Goal: Information Seeking & Learning: Learn about a topic

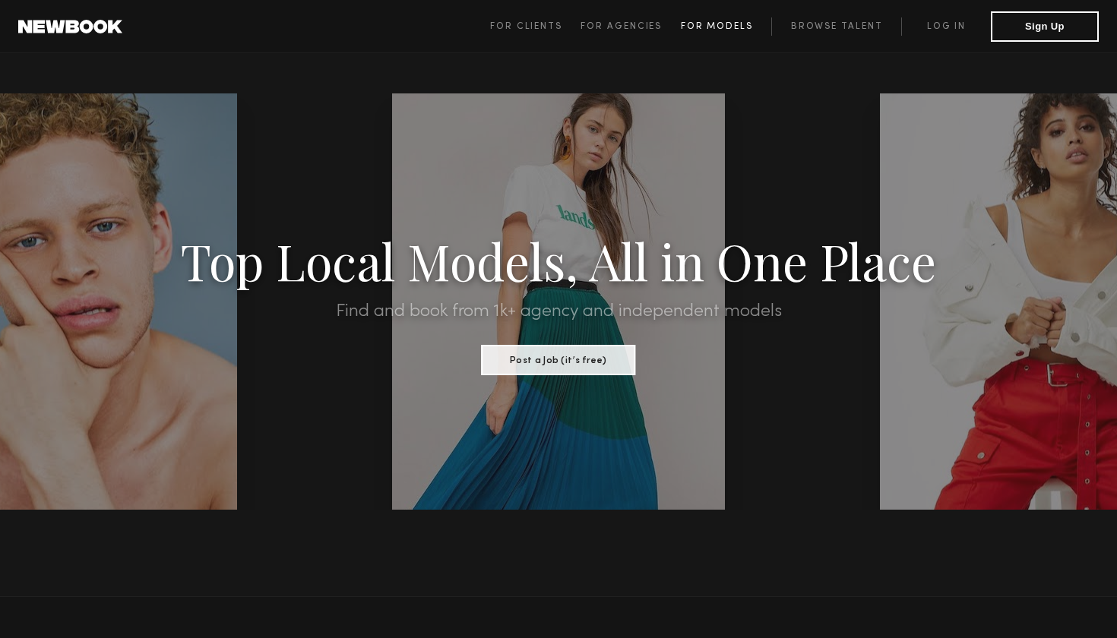
click at [726, 24] on span "For Models" at bounding box center [717, 26] width 72 height 9
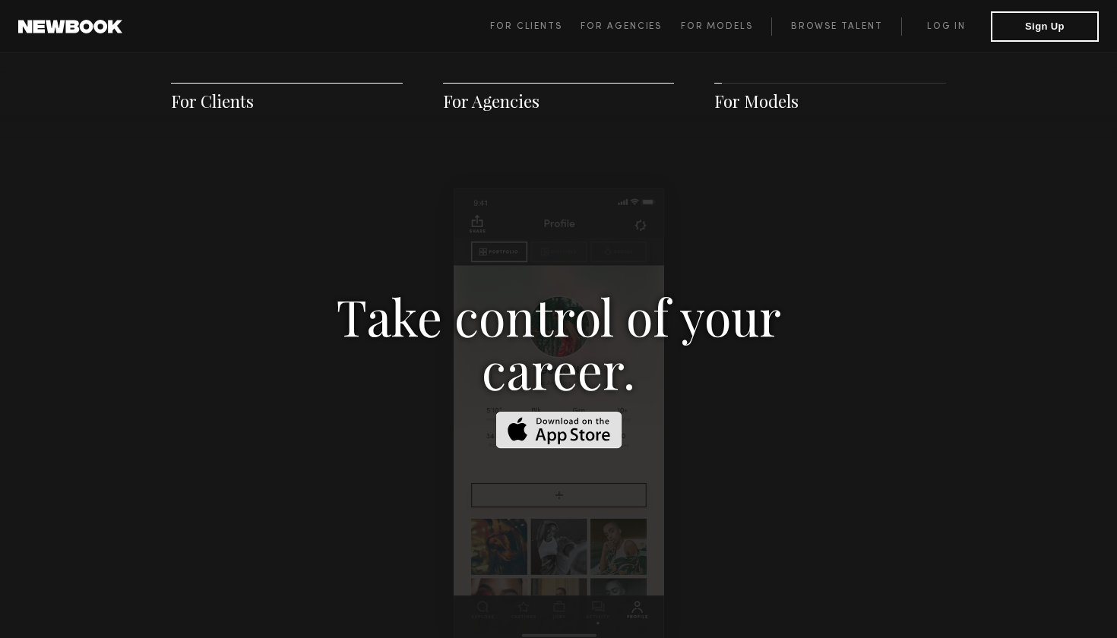
scroll to position [2219, 0]
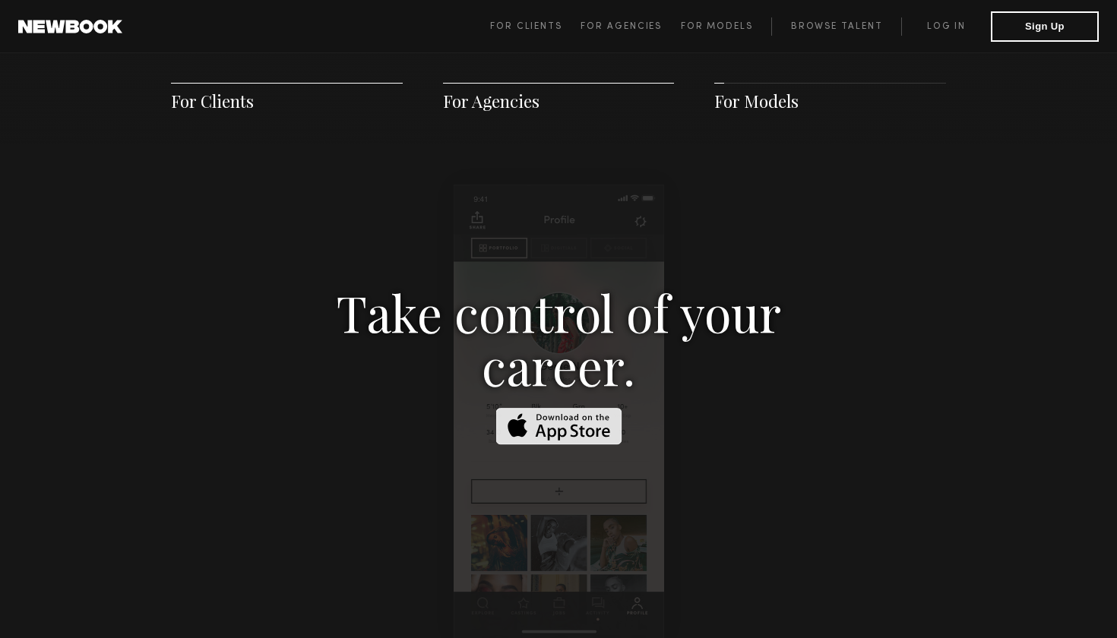
click at [530, 408] on img at bounding box center [559, 426] width 126 height 37
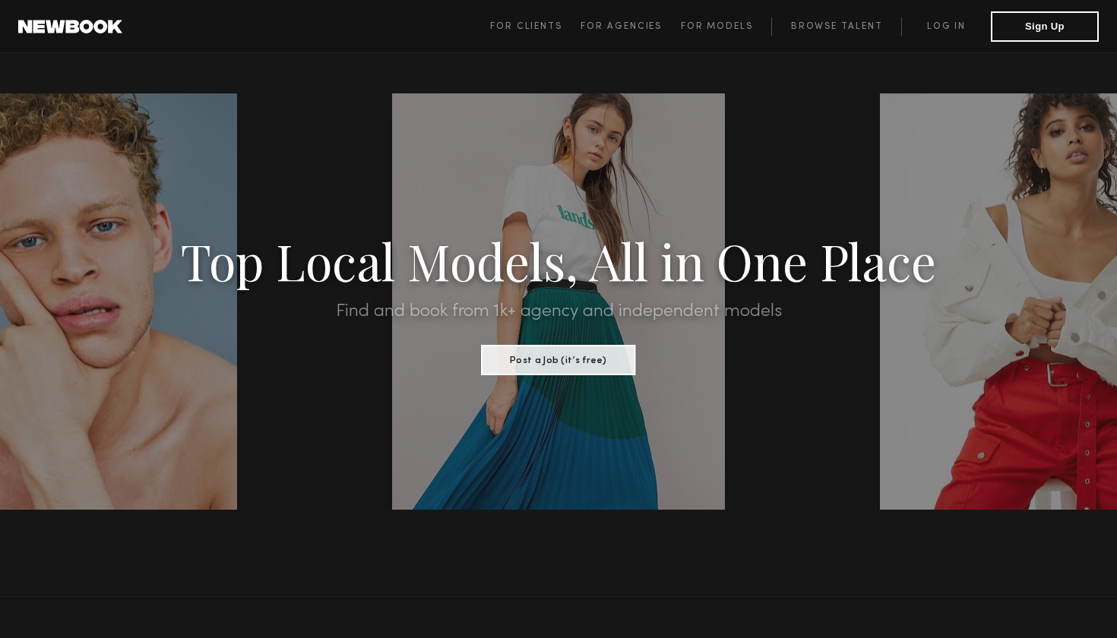
scroll to position [0, 0]
click at [1046, 21] on button "Sign Up" at bounding box center [1045, 26] width 108 height 30
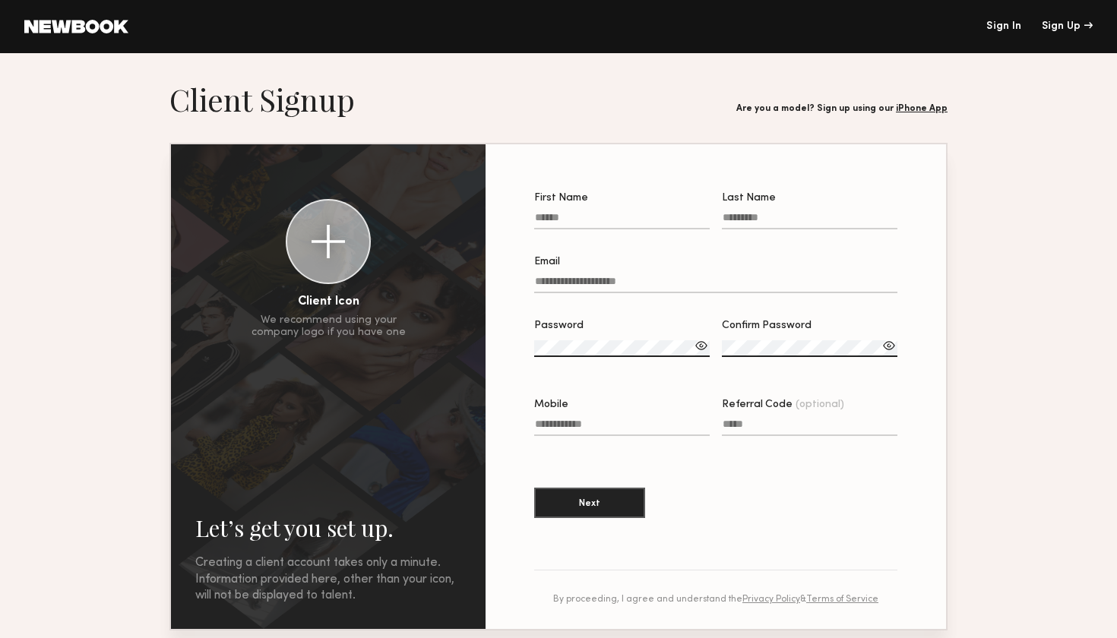
click at [659, 211] on label "First Name" at bounding box center [622, 219] width 176 height 52
click at [659, 212] on input "First Name" at bounding box center [622, 220] width 176 height 17
type input "******"
type input "**********"
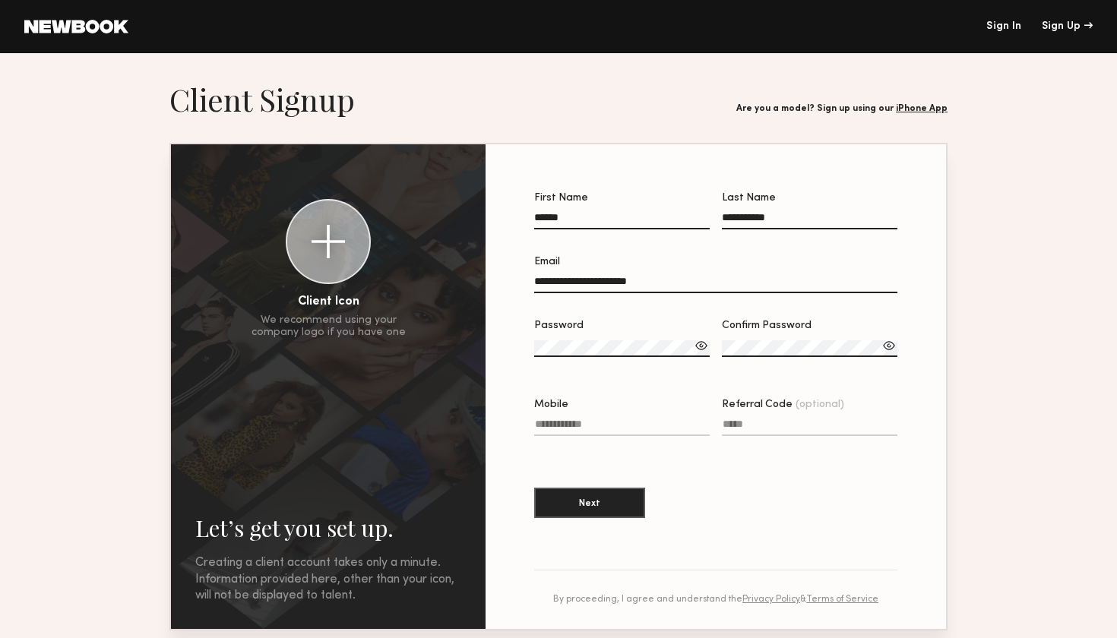
type input "**********"
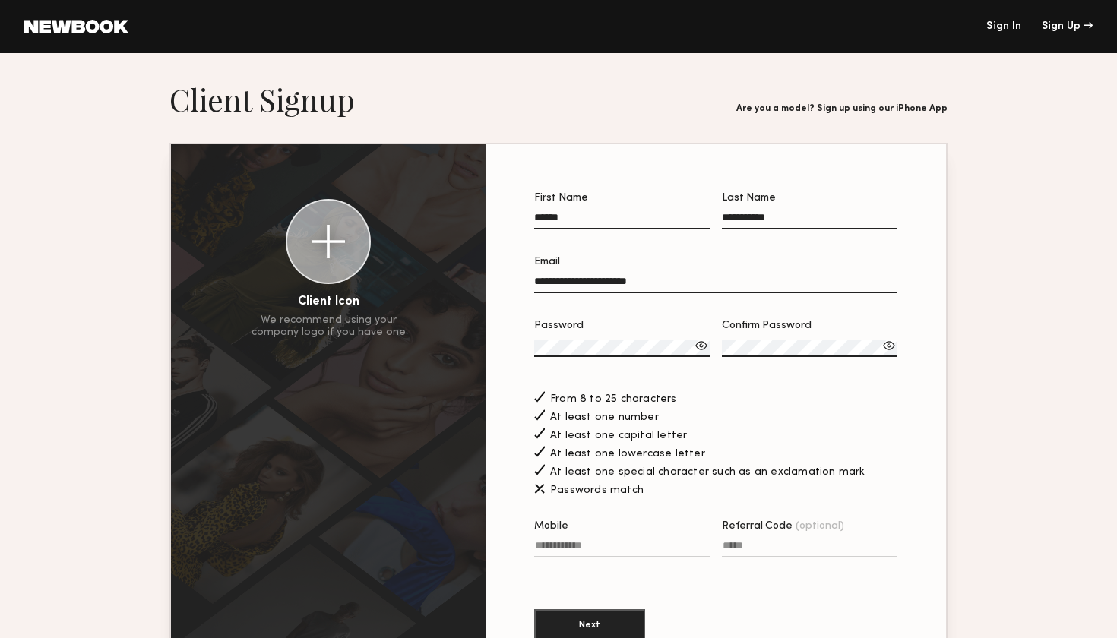
click at [784, 336] on label "Confirm Password" at bounding box center [810, 347] width 176 height 52
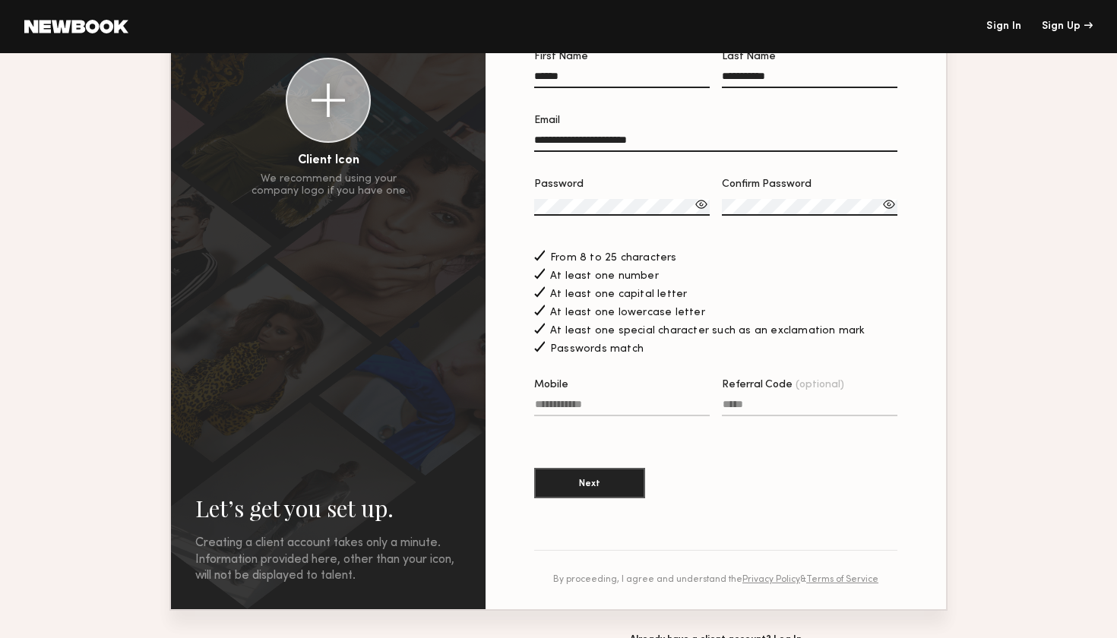
scroll to position [145, 0]
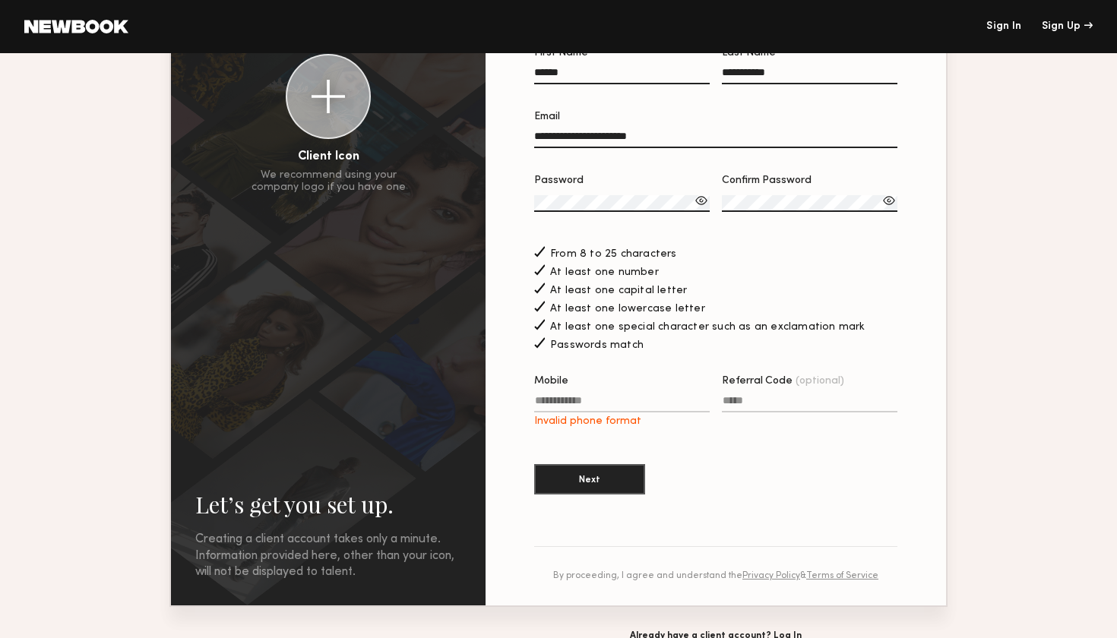
click at [746, 404] on input "Referral Code (optional)" at bounding box center [810, 403] width 176 height 17
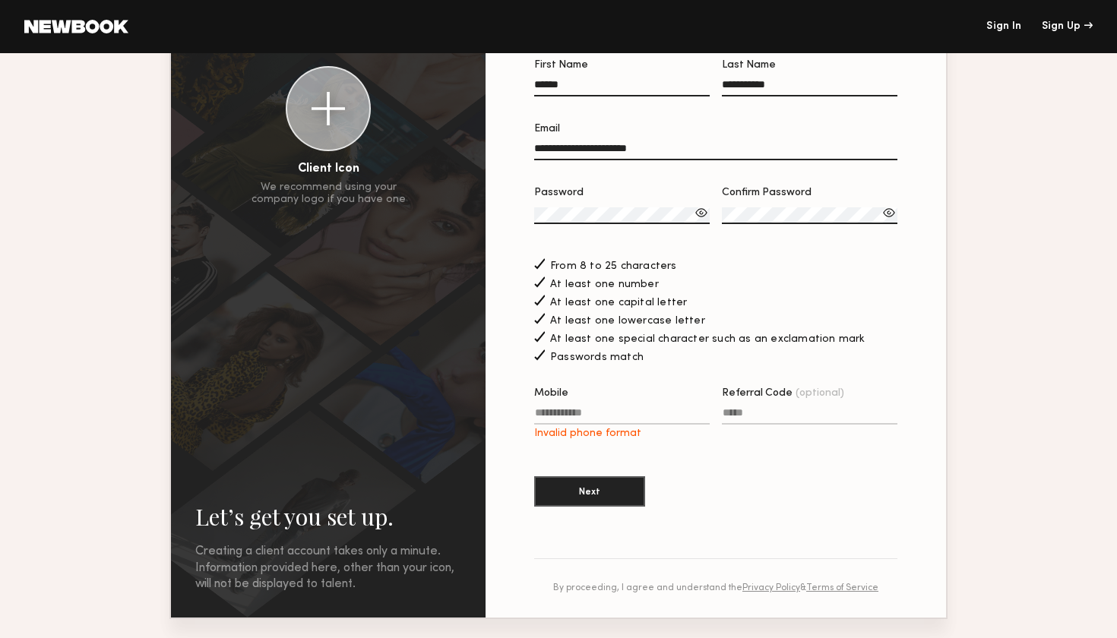
scroll to position [130, 0]
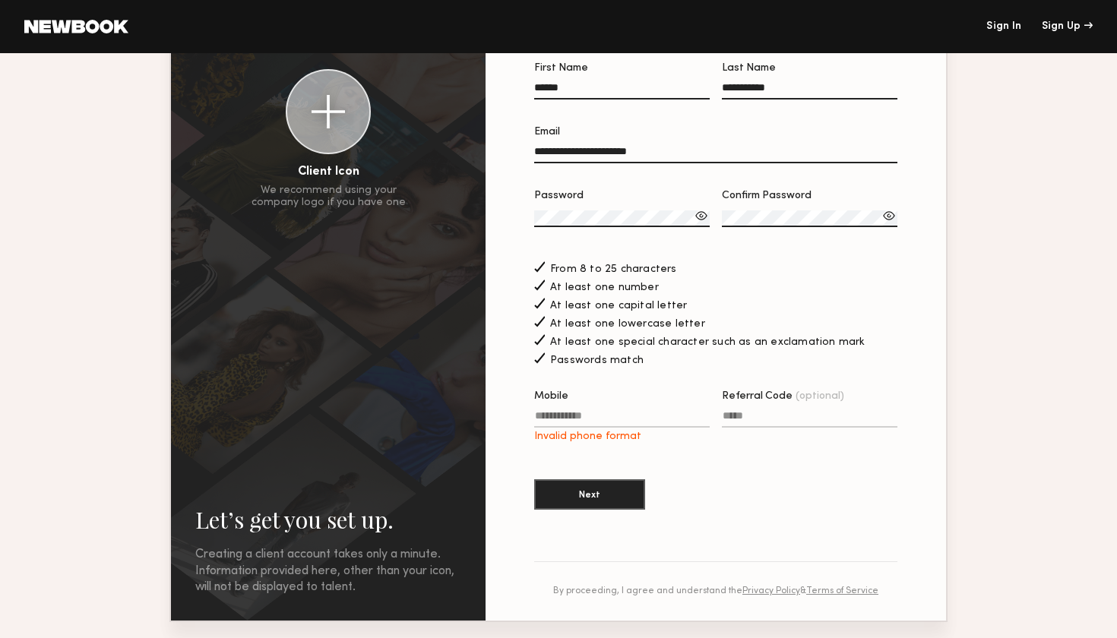
click at [621, 420] on input "Mobile Invalid phone format" at bounding box center [622, 418] width 176 height 17
type input "*"
click at [550, 417] on input "**********" at bounding box center [622, 418] width 176 height 17
click at [579, 416] on input "*********" at bounding box center [622, 418] width 176 height 17
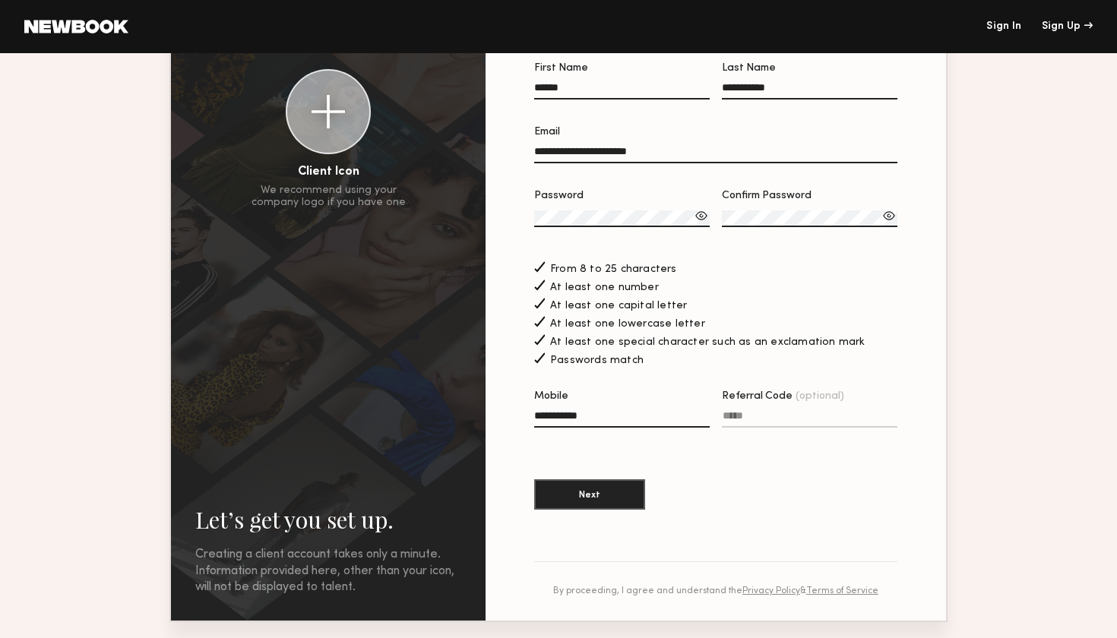
type input "**********"
click at [630, 441] on div "Invalid phone format" at bounding box center [622, 437] width 176 height 12
click at [630, 428] on input "**********" at bounding box center [622, 418] width 176 height 17
drag, startPoint x: 600, startPoint y: 416, endPoint x: 493, endPoint y: 412, distance: 108.0
click at [493, 412] on section "**********" at bounding box center [716, 317] width 461 height 607
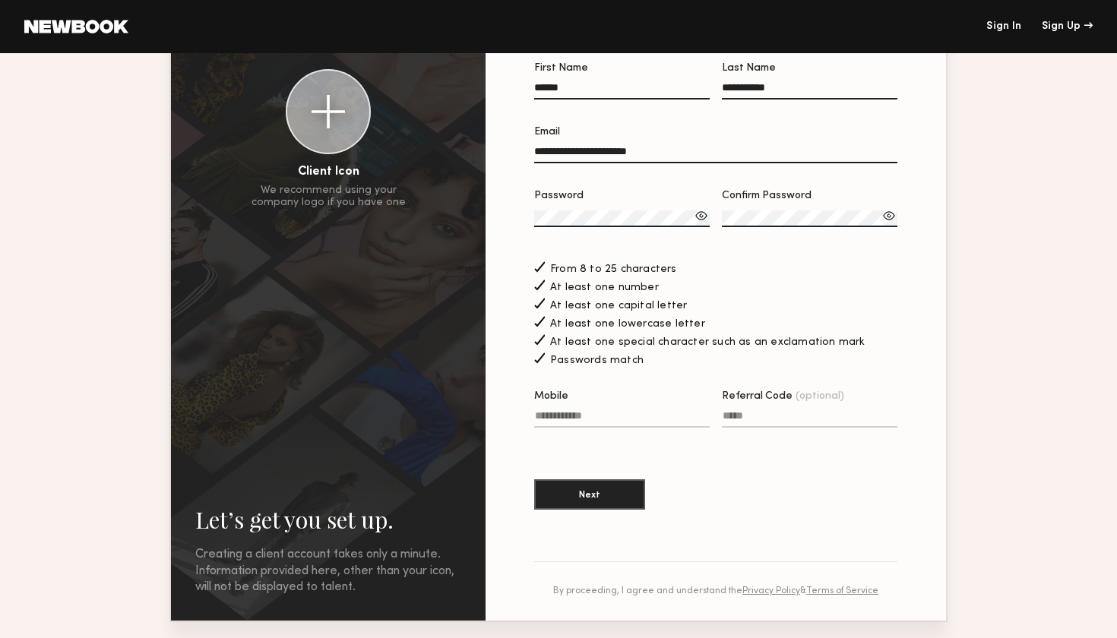
click at [661, 455] on section "**********" at bounding box center [715, 294] width 363 height 462
click at [597, 493] on button "Next" at bounding box center [589, 494] width 111 height 30
click at [598, 490] on button "Next" at bounding box center [589, 494] width 111 height 30
click at [762, 417] on input "Referral Code (optional)" at bounding box center [810, 418] width 176 height 17
click at [648, 422] on input "Mobile Invalid phone format" at bounding box center [622, 418] width 176 height 17
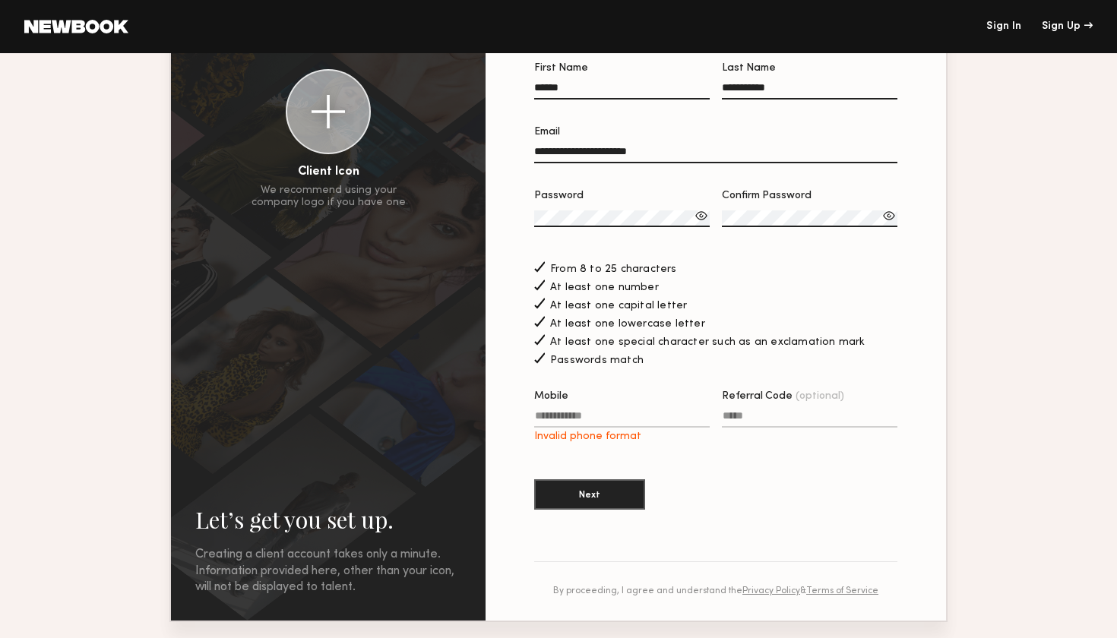
click at [707, 417] on input "Mobile Invalid phone format" at bounding box center [622, 418] width 176 height 17
click at [710, 467] on section "**********" at bounding box center [715, 294] width 363 height 462
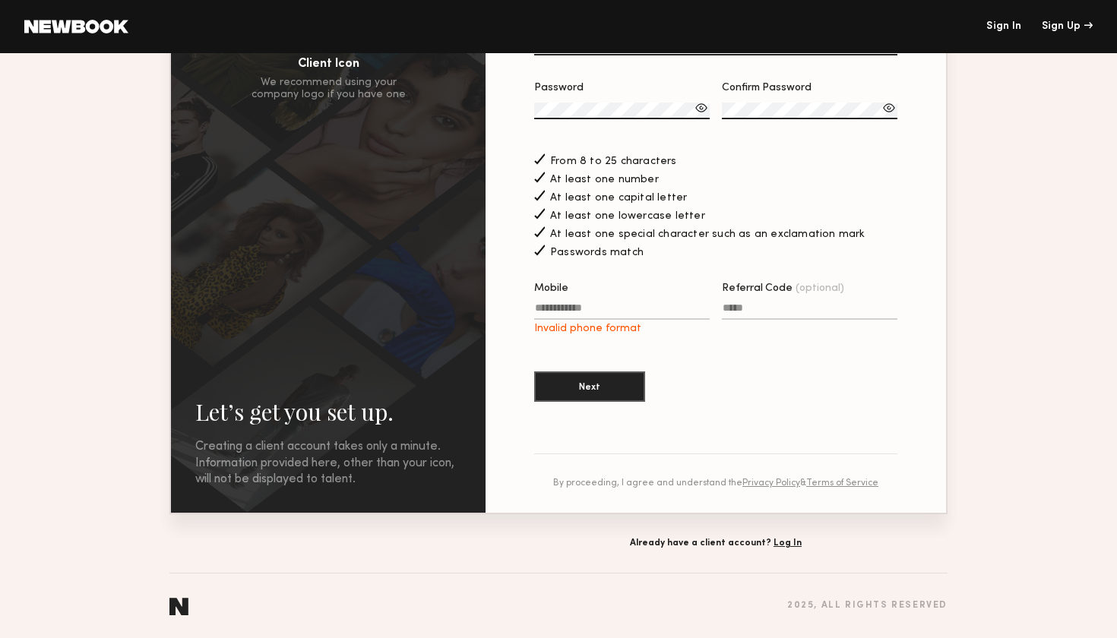
scroll to position [238, 0]
click at [574, 392] on button "Next" at bounding box center [589, 386] width 111 height 30
click at [583, 309] on input "Mobile Invalid phone format" at bounding box center [622, 311] width 176 height 17
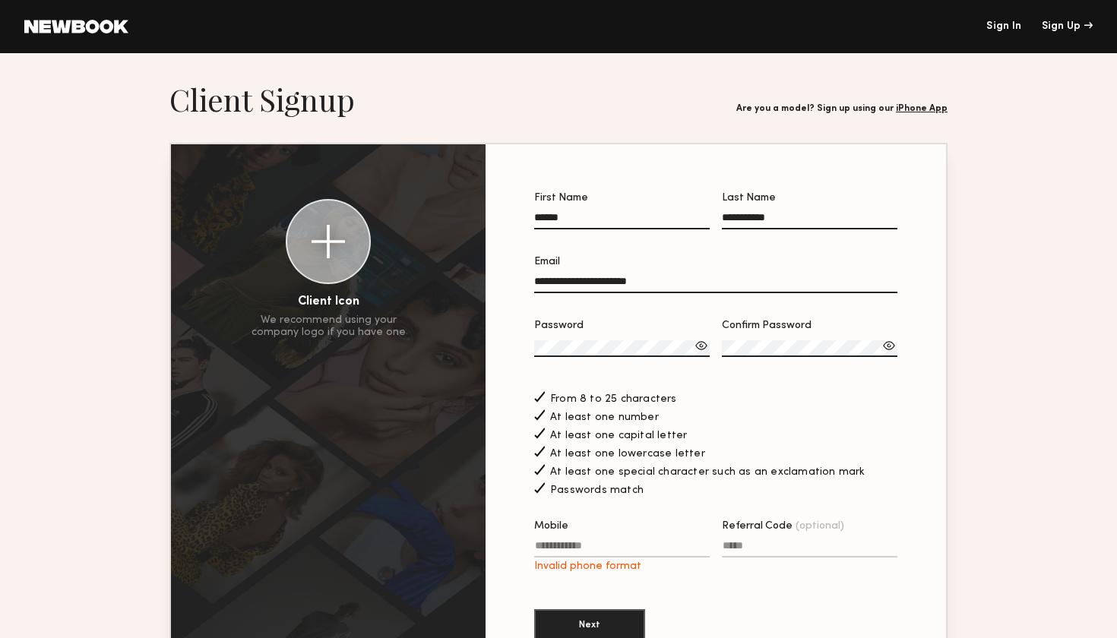
scroll to position [0, 0]
click at [65, 25] on link at bounding box center [76, 27] width 104 height 14
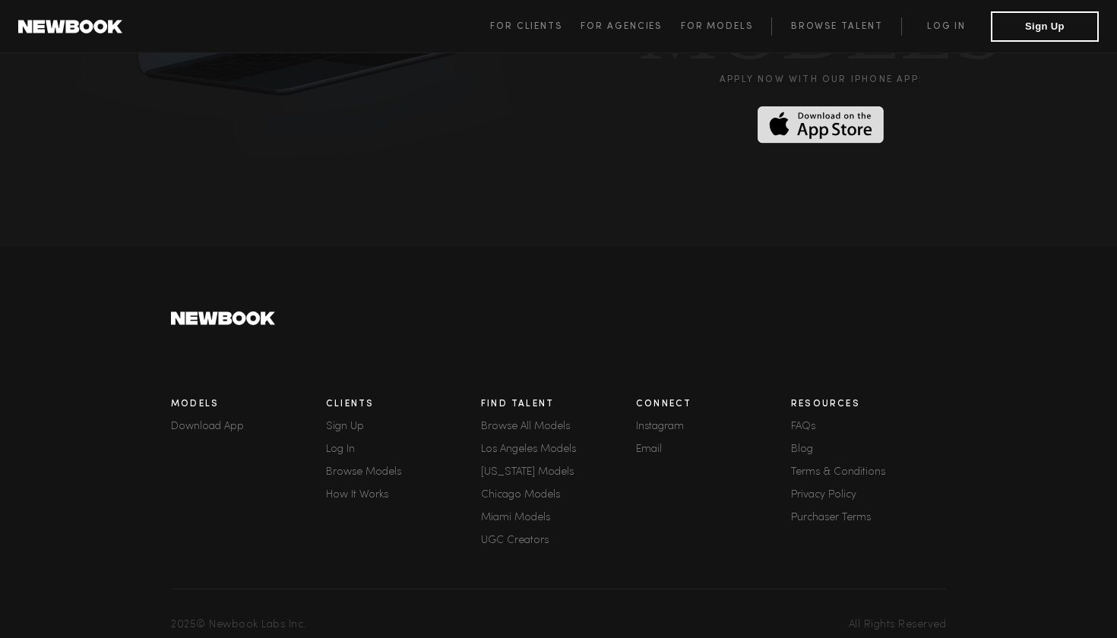
scroll to position [4128, 0]
click at [506, 537] on link "UGC Creators" at bounding box center [558, 542] width 155 height 11
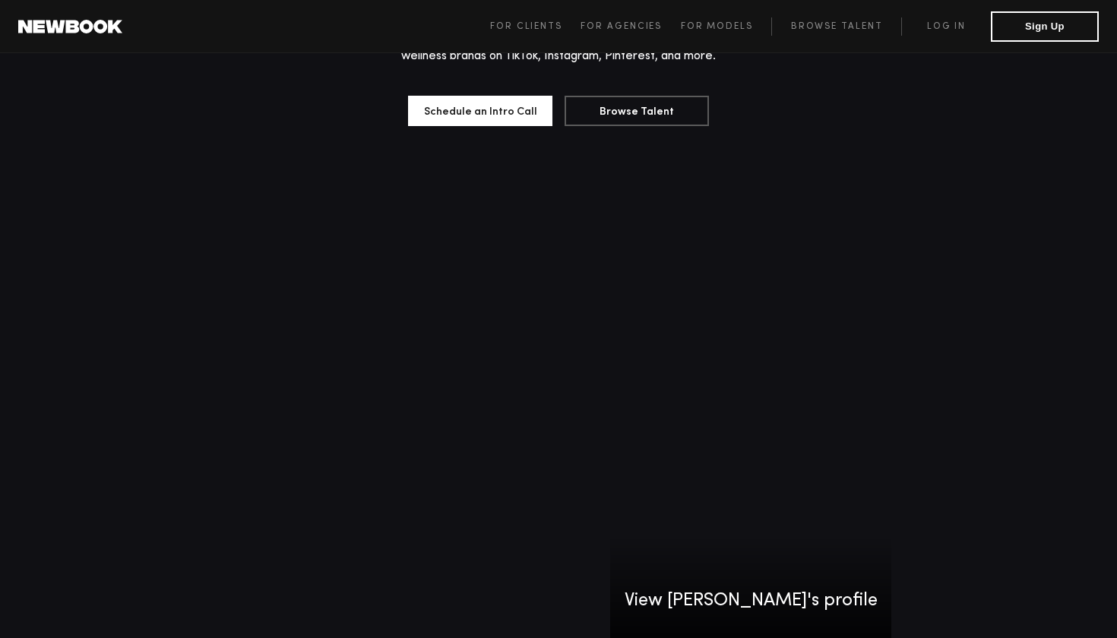
scroll to position [236, 0]
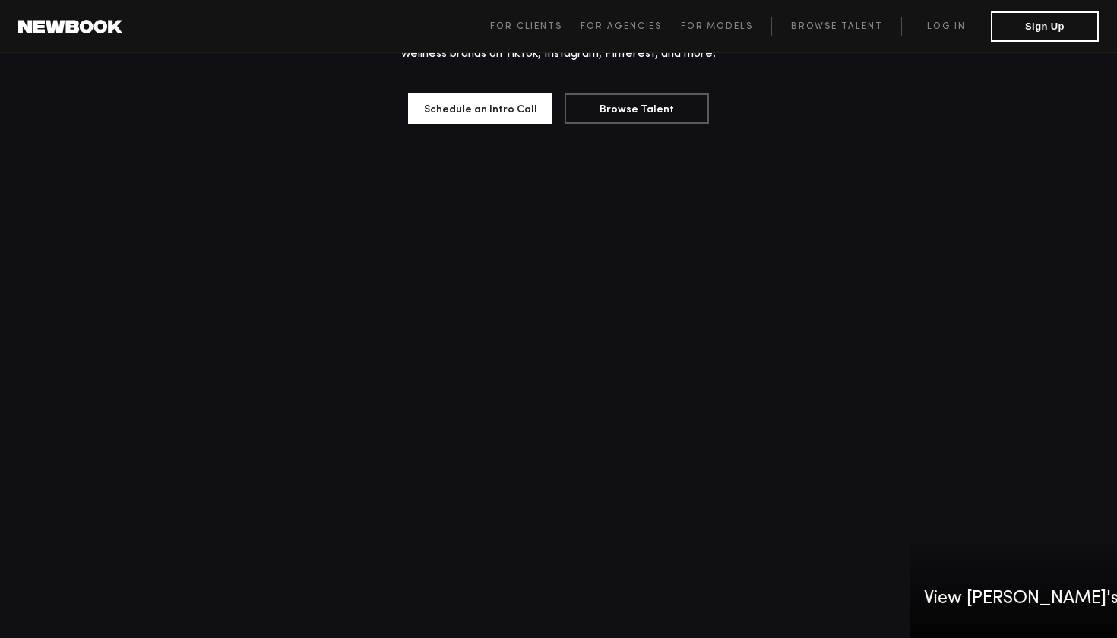
click at [909, 410] on video at bounding box center [1049, 412] width 281 height 500
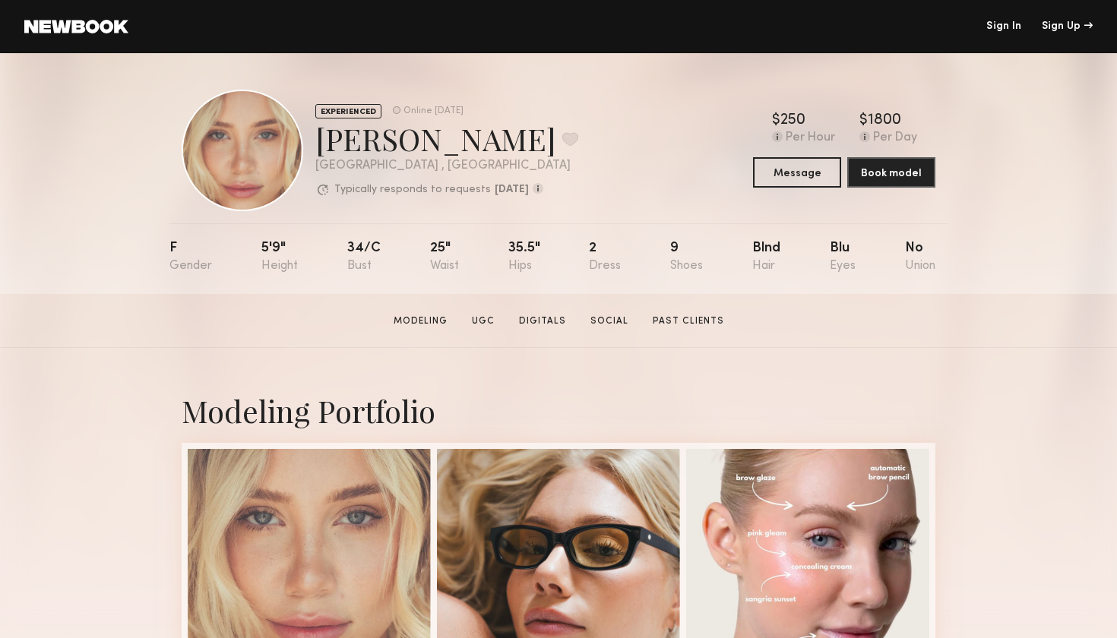
click at [87, 30] on link at bounding box center [76, 27] width 104 height 14
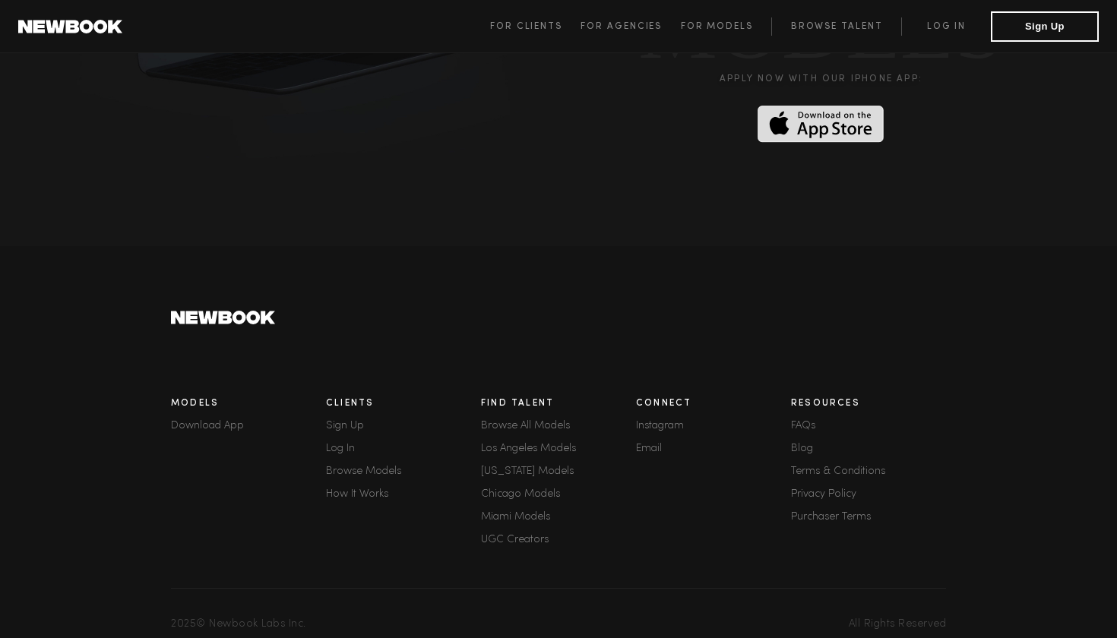
scroll to position [4128, 0]
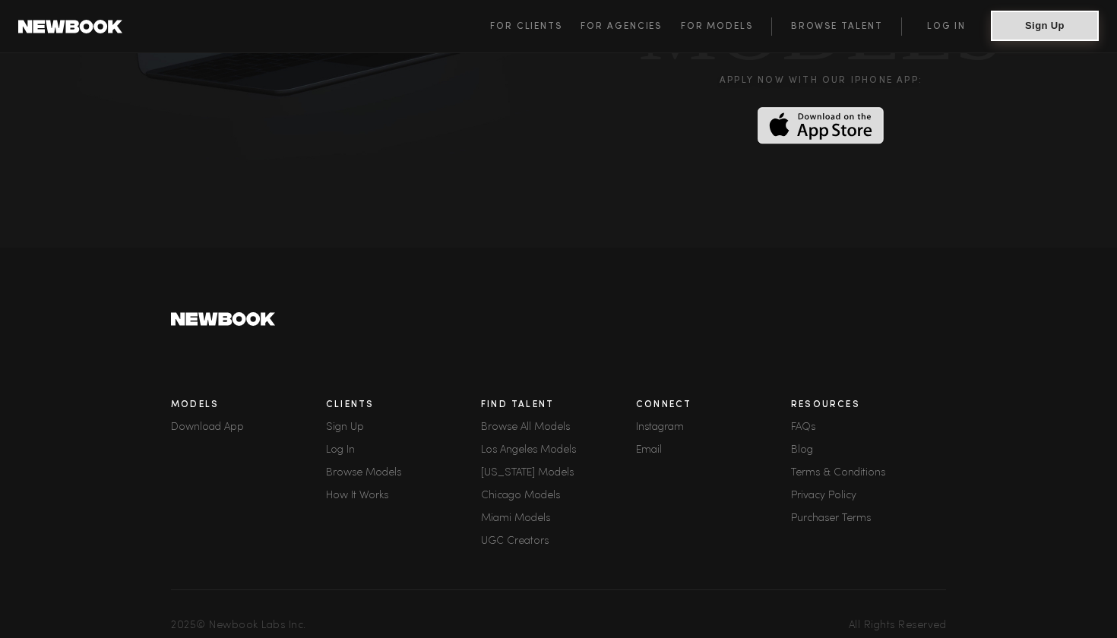
click at [1018, 24] on button "Sign Up" at bounding box center [1045, 26] width 108 height 30
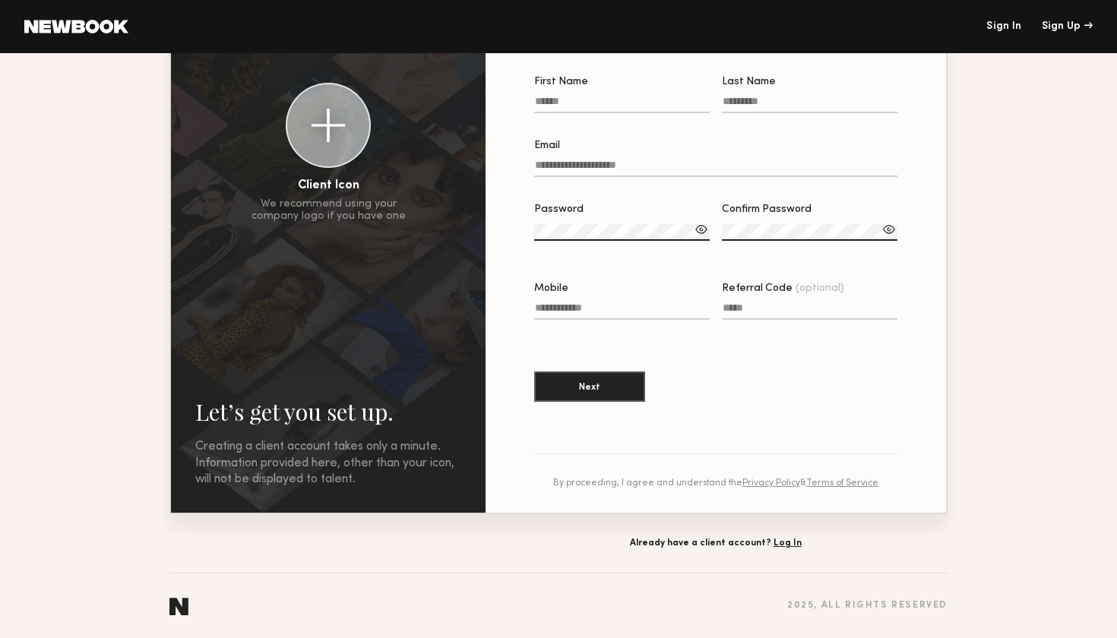
scroll to position [116, 0]
click at [106, 27] on link at bounding box center [76, 27] width 104 height 14
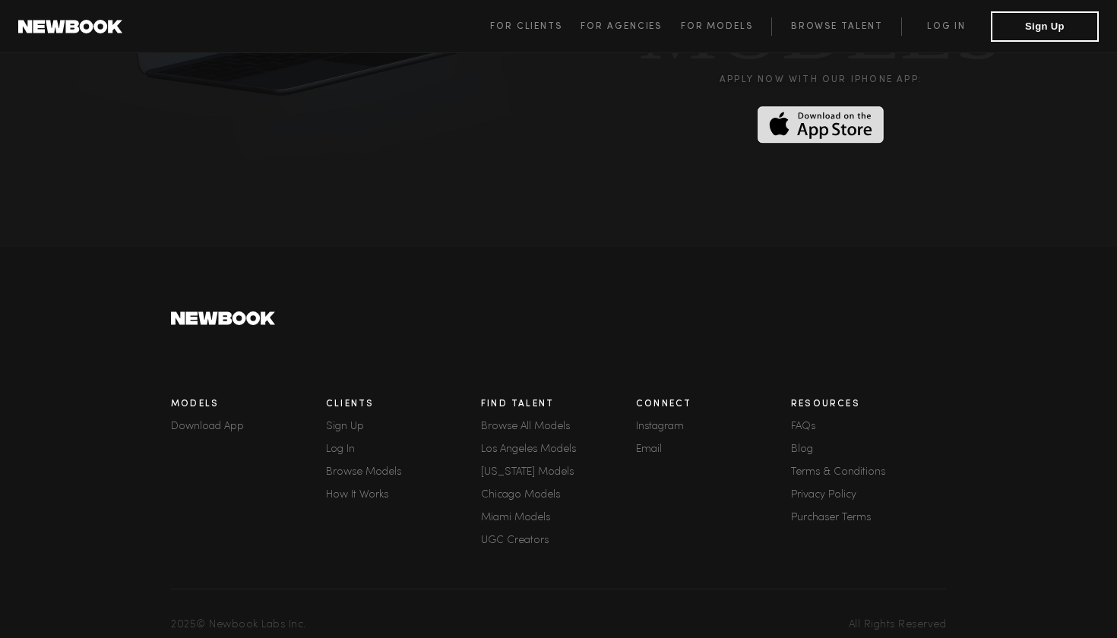
scroll to position [4128, 0]
click at [803, 423] on link "FAQs" at bounding box center [868, 428] width 155 height 11
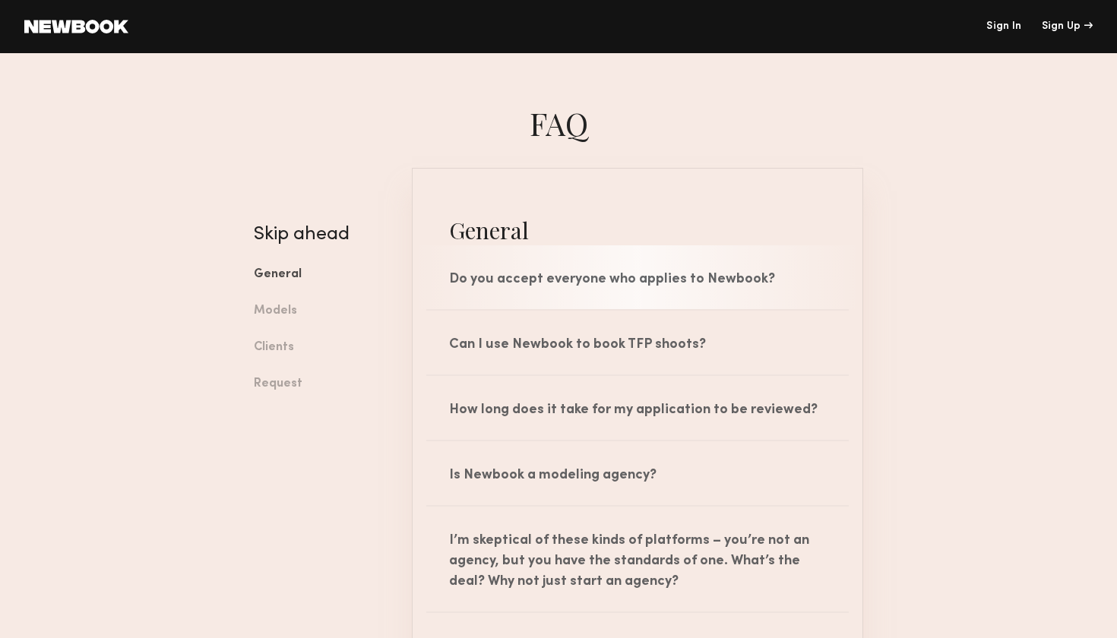
click at [637, 280] on div "Do you accept everyone who applies to Newbook?" at bounding box center [638, 277] width 450 height 64
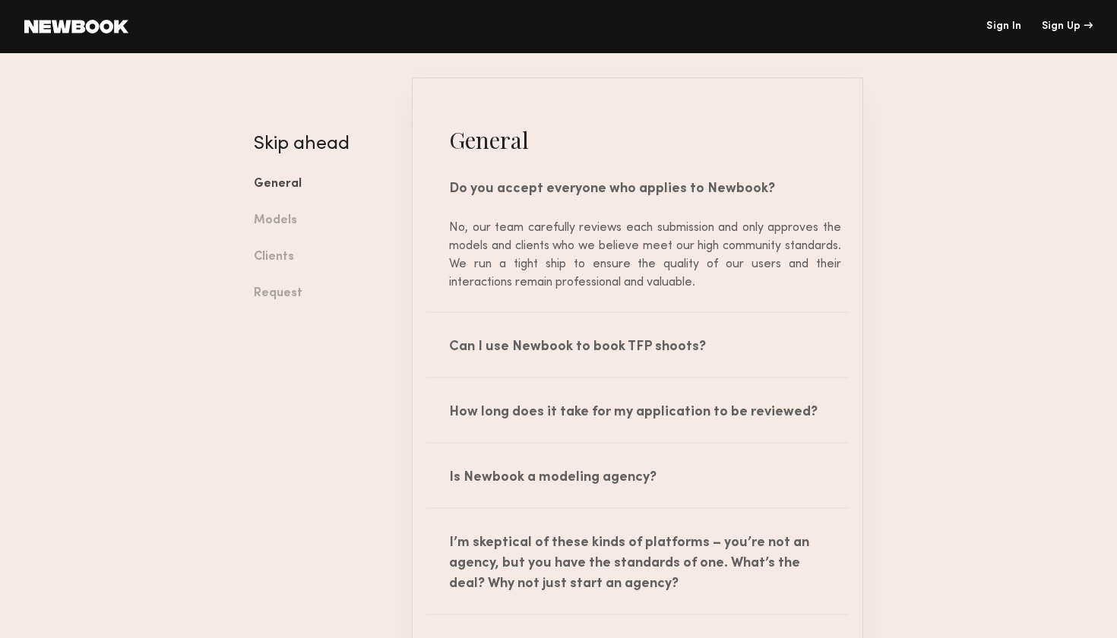
scroll to position [92, 0]
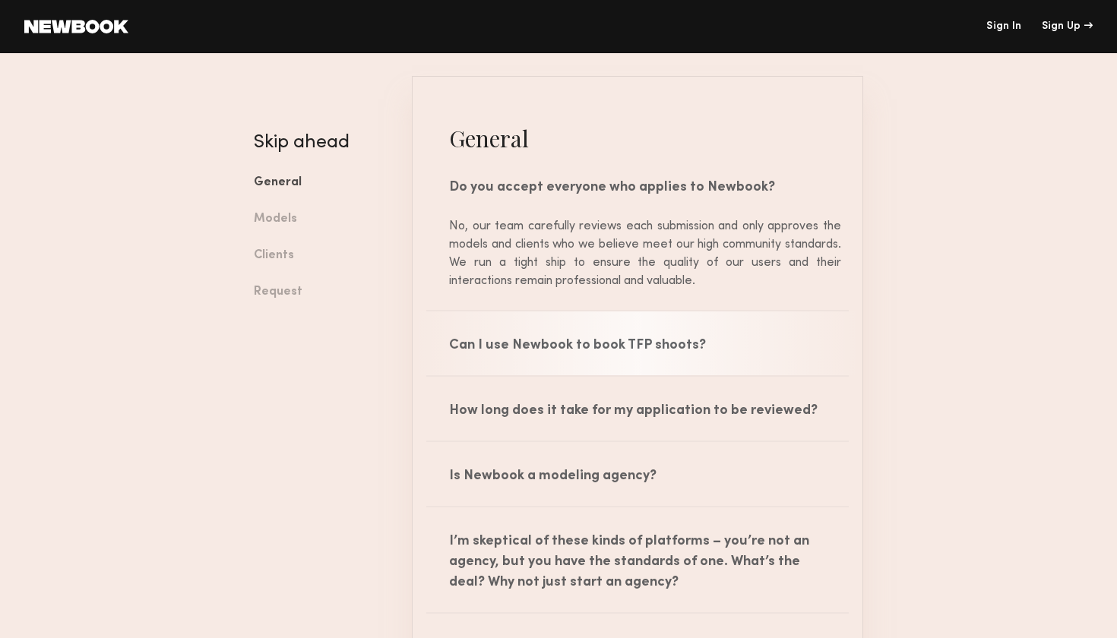
click at [522, 354] on div "Can I use Newbook to book TFP shoots?" at bounding box center [638, 344] width 450 height 64
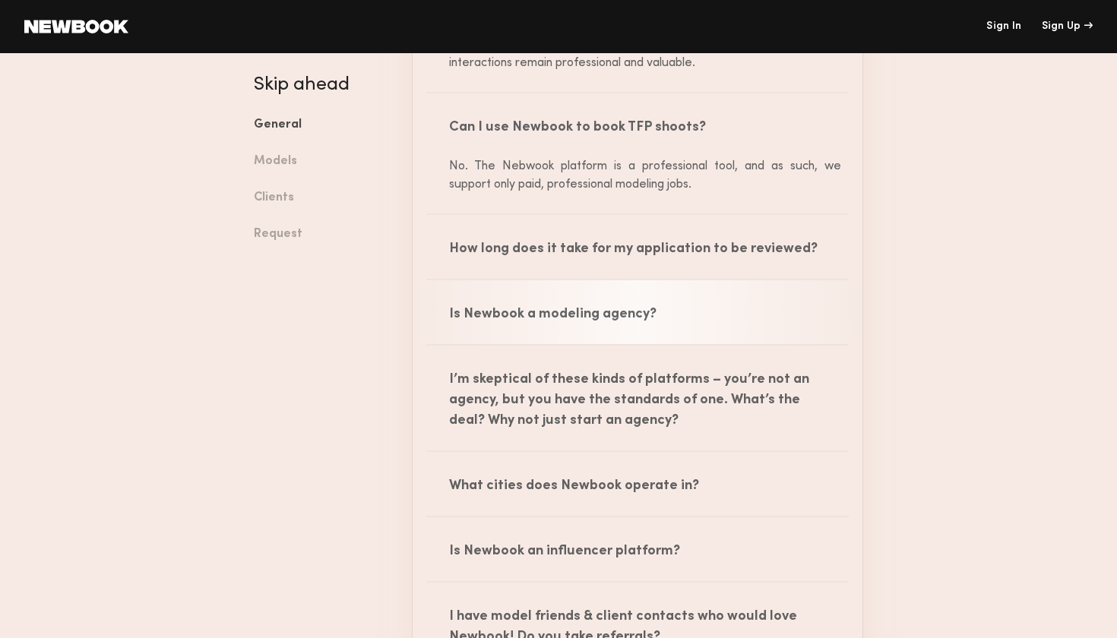
scroll to position [317, 0]
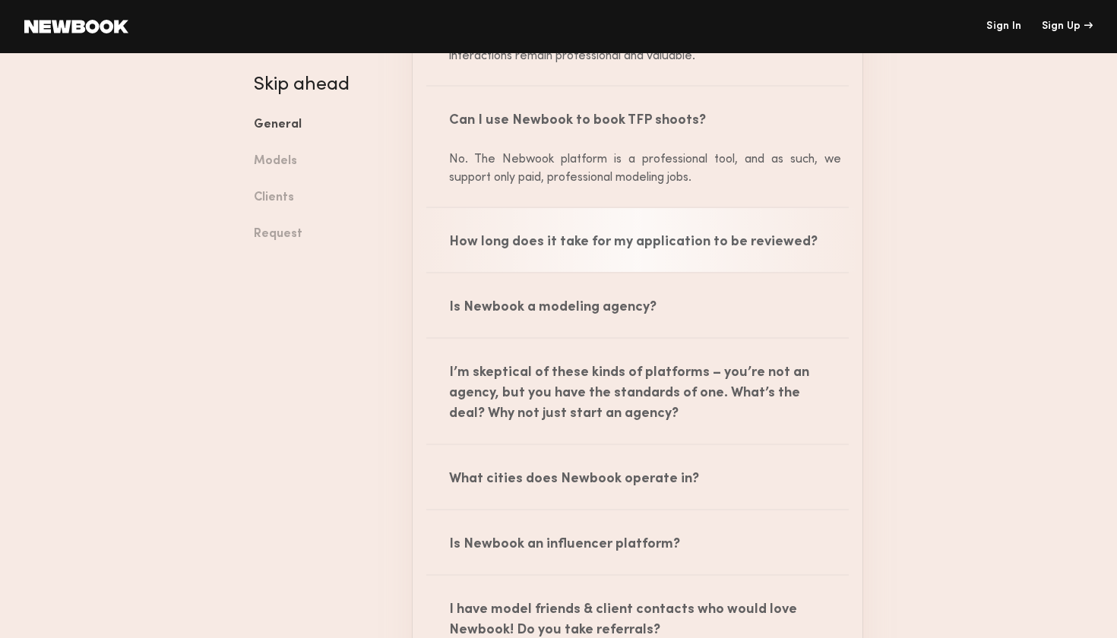
click at [559, 251] on div "How long does it take for my application to be reviewed?" at bounding box center [638, 240] width 450 height 64
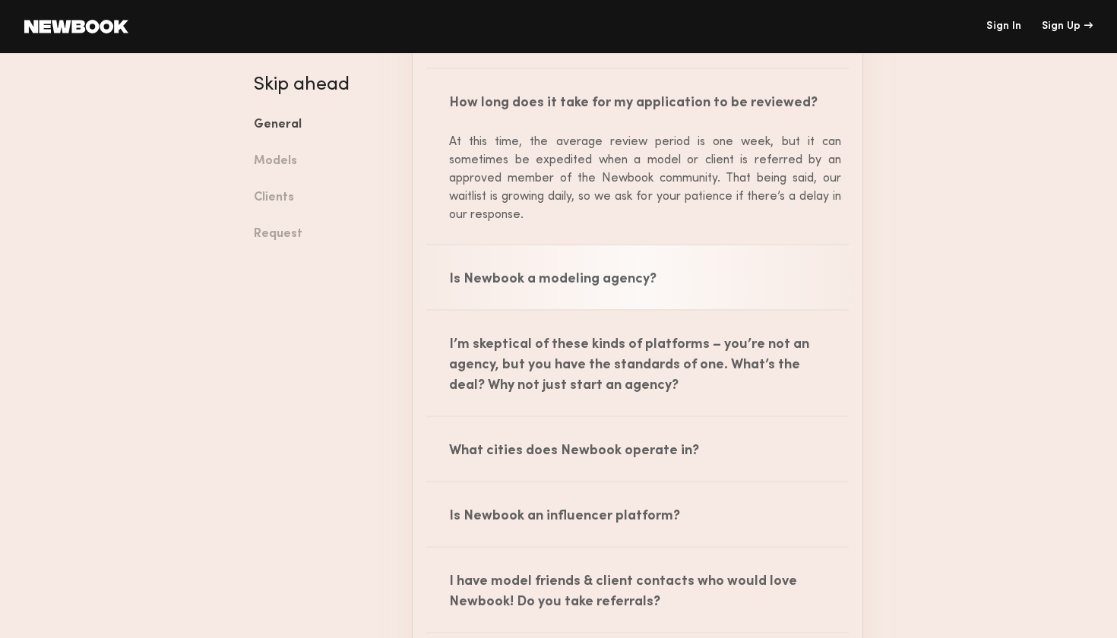
scroll to position [462, 0]
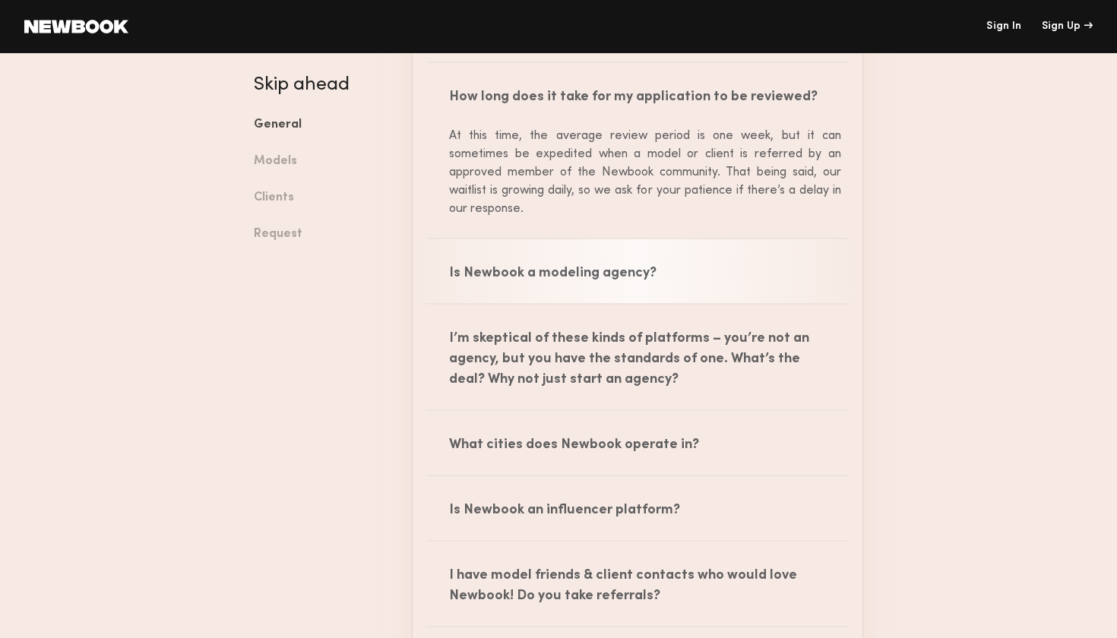
click at [509, 277] on div "Is Newbook a modeling agency?" at bounding box center [638, 271] width 450 height 64
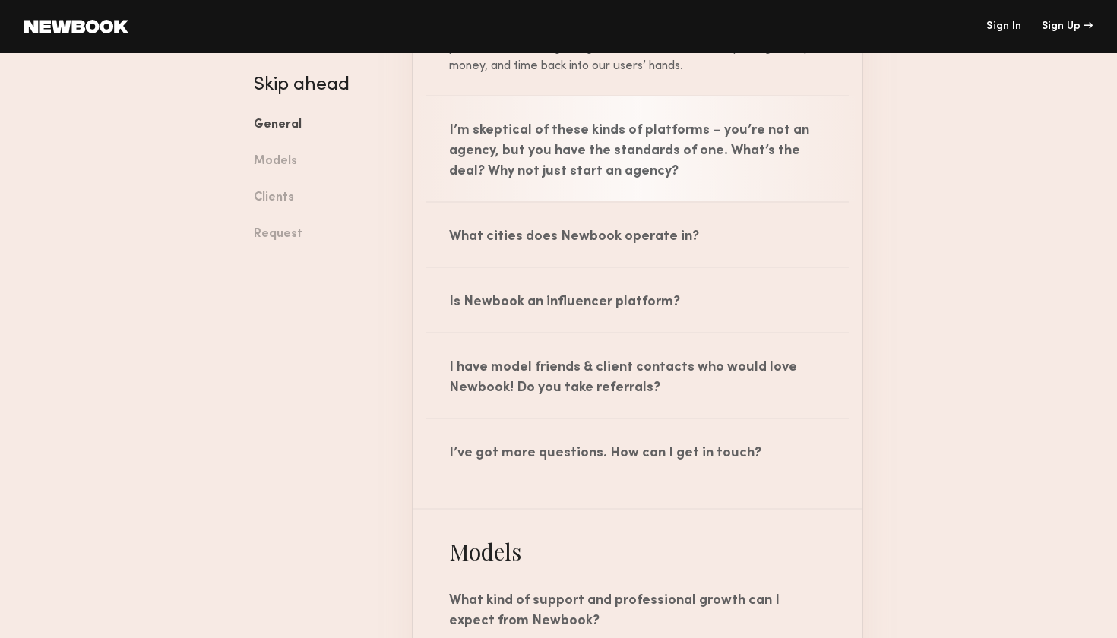
scroll to position [784, 0]
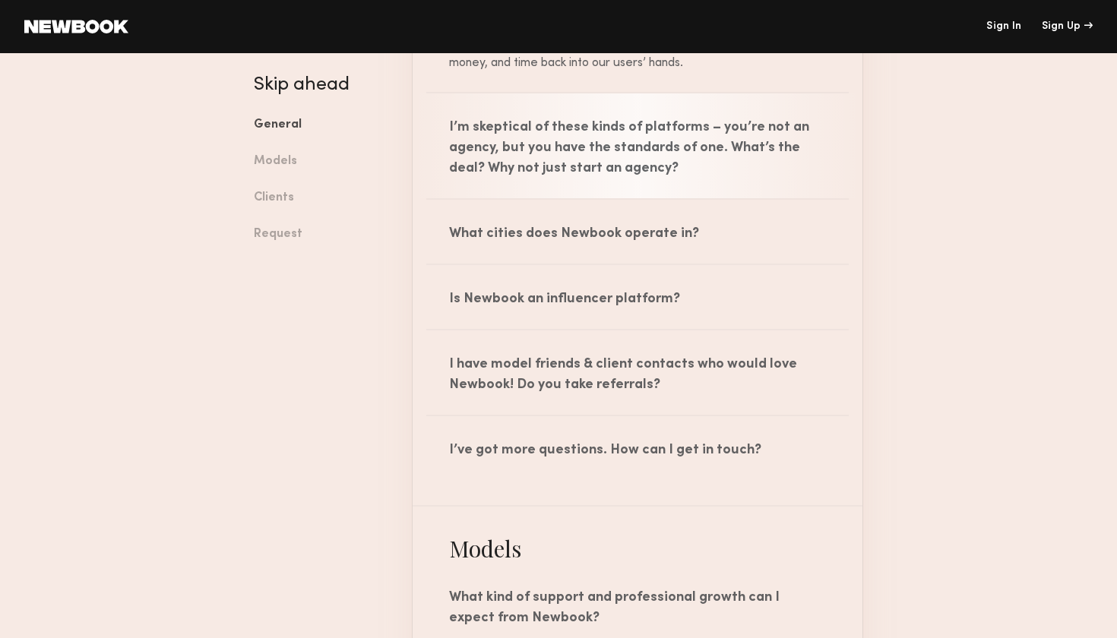
click at [548, 139] on div "I’m skeptical of these kinds of platforms – you’re not an agency, but you have …" at bounding box center [638, 145] width 450 height 105
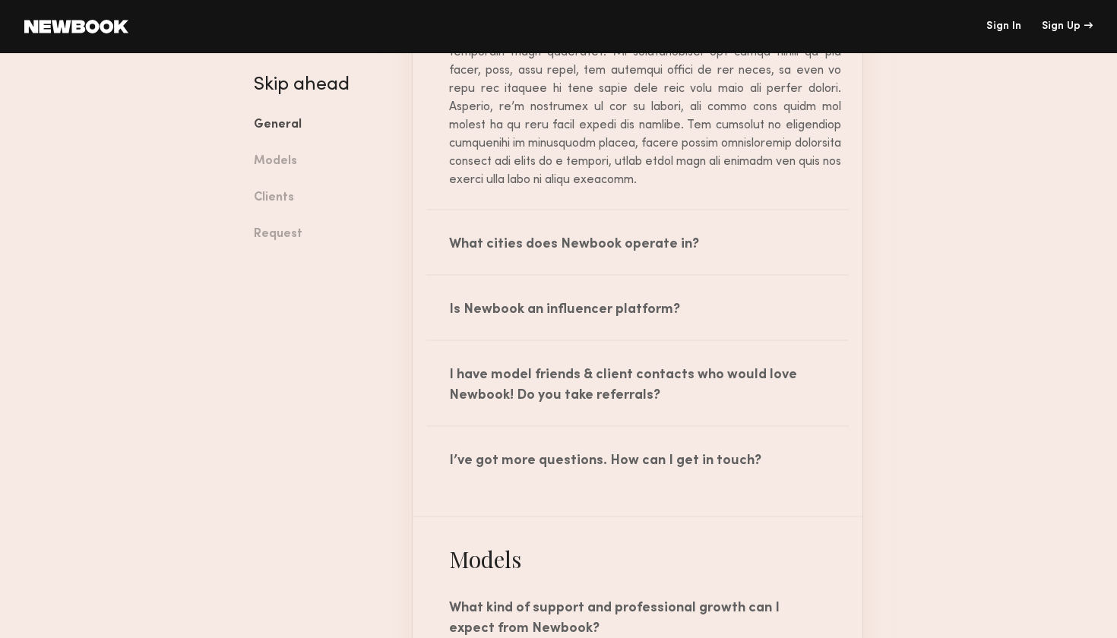
scroll to position [1072, 0]
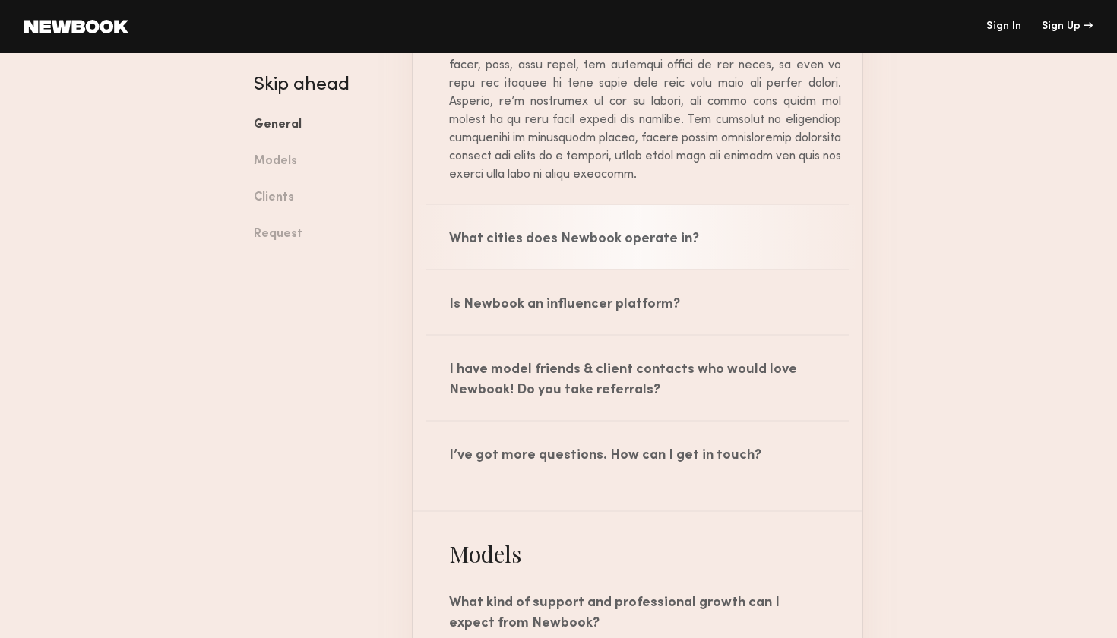
click at [518, 236] on div "What cities does Newbook operate in?" at bounding box center [638, 237] width 450 height 64
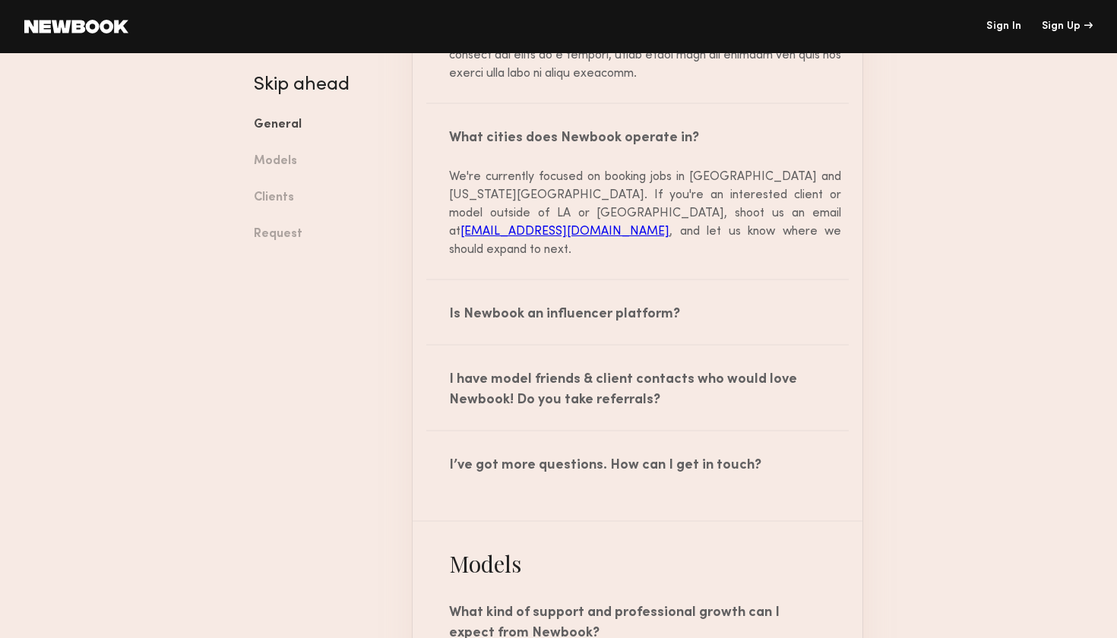
scroll to position [1177, 0]
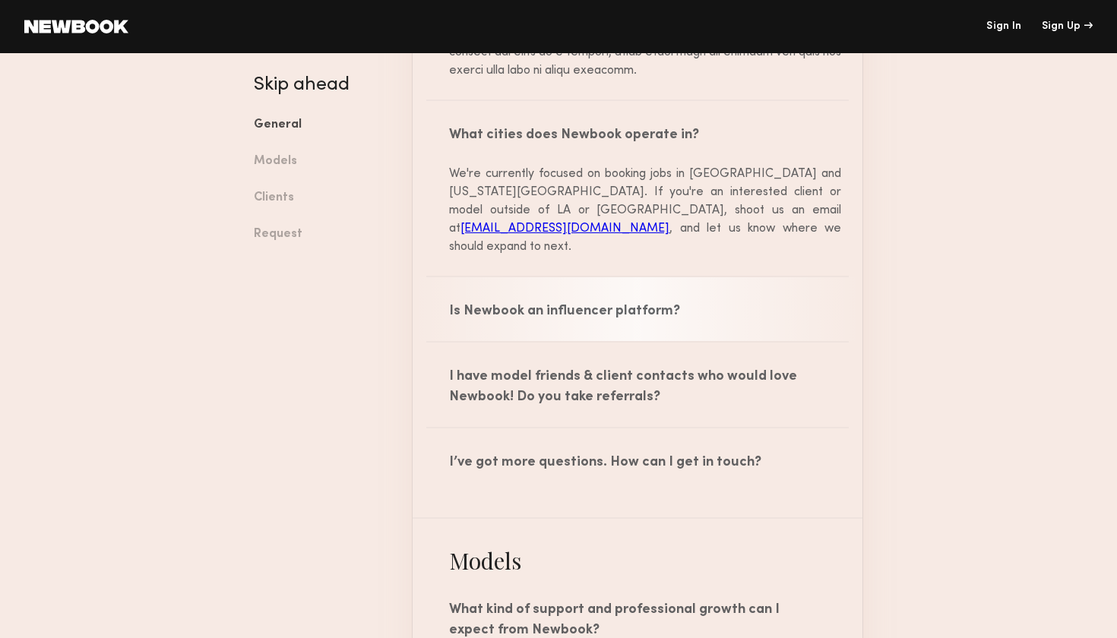
click at [607, 306] on div "Is Newbook an influencer platform?" at bounding box center [638, 309] width 450 height 64
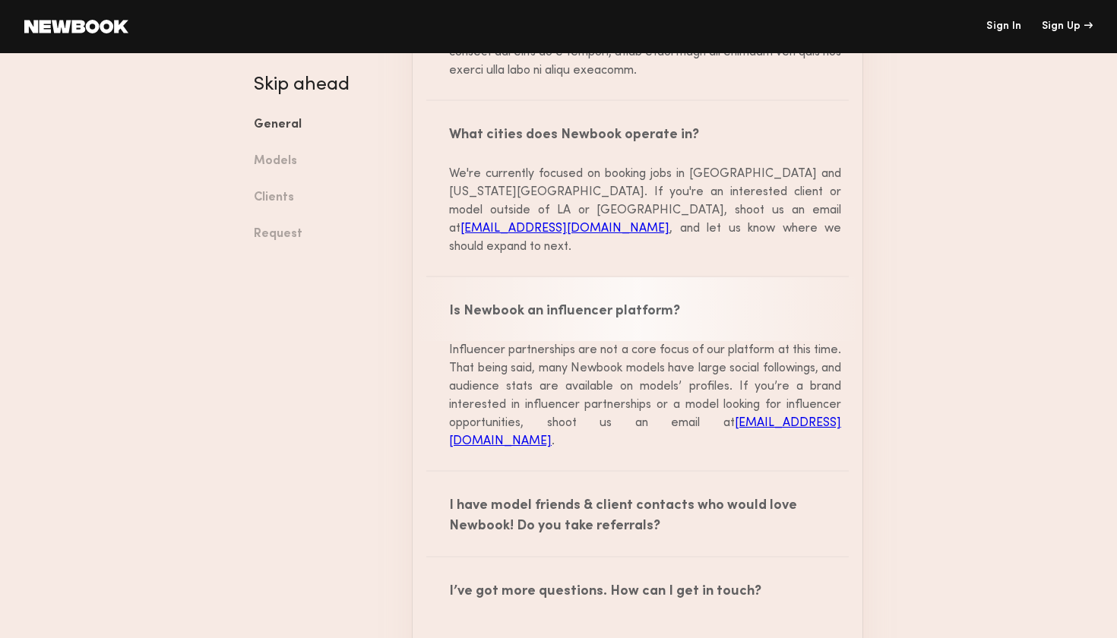
click at [607, 299] on div "Is Newbook an influencer platform?" at bounding box center [638, 309] width 450 height 64
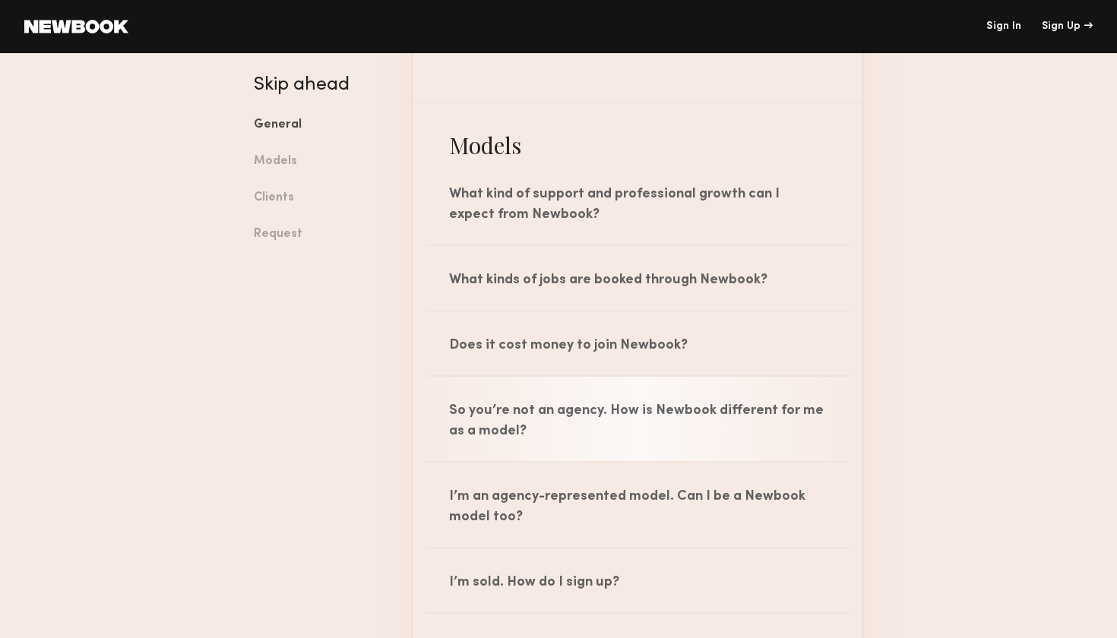
scroll to position [1595, 0]
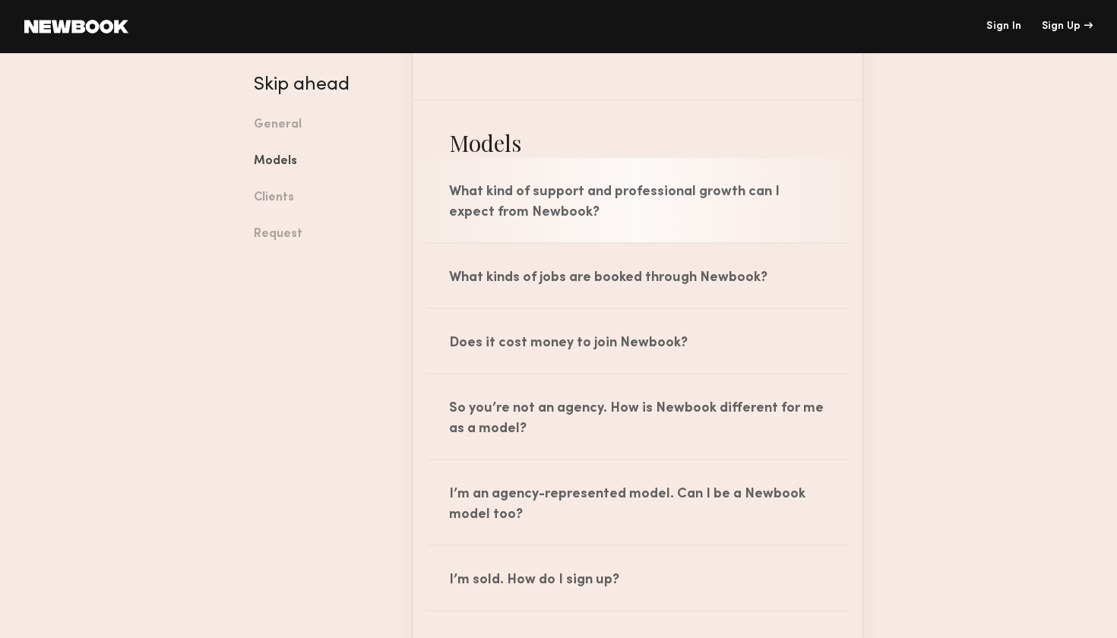
click at [667, 199] on div "What kind of support and professional growth can I expect from Newbook?" at bounding box center [638, 200] width 450 height 84
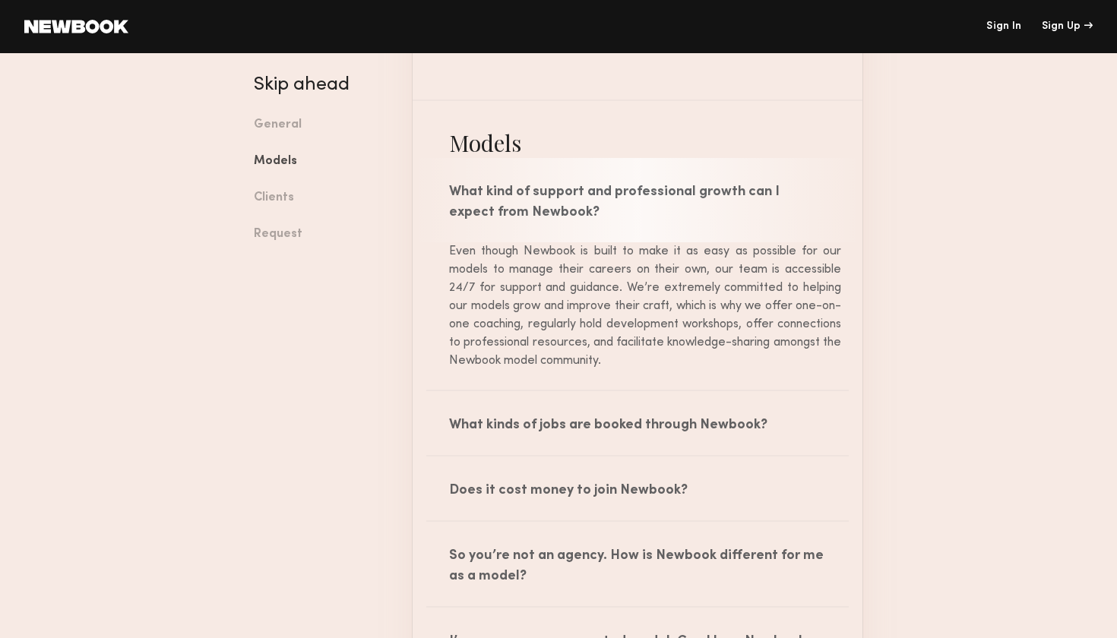
click at [667, 200] on div "What kind of support and professional growth can I expect from Newbook?" at bounding box center [638, 200] width 450 height 84
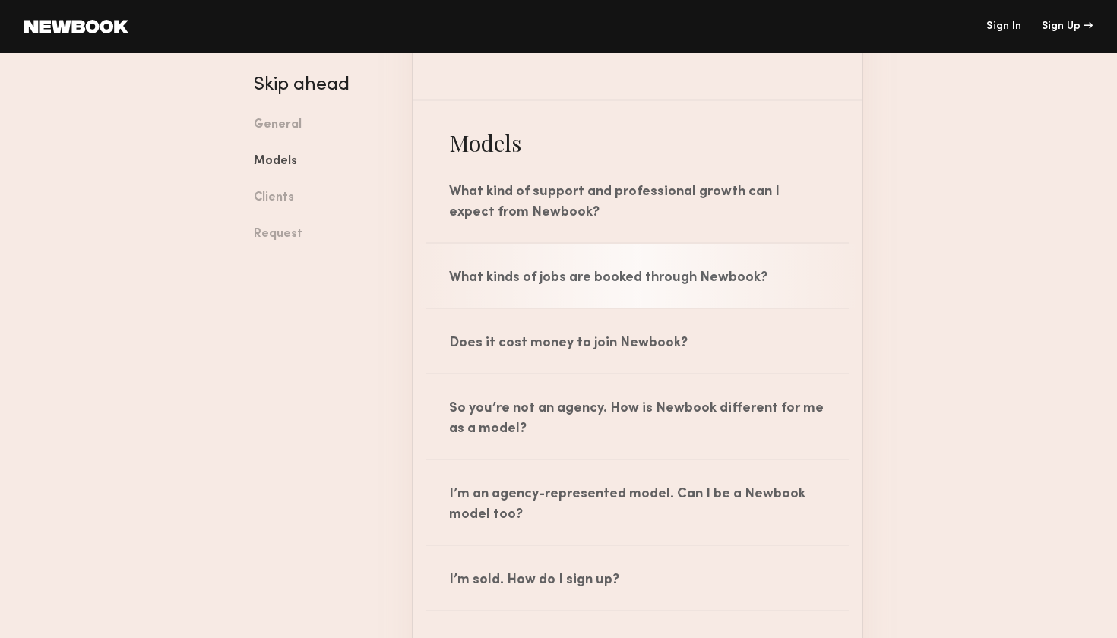
click at [645, 270] on div "What kinds of jobs are booked through Newbook?" at bounding box center [638, 276] width 450 height 64
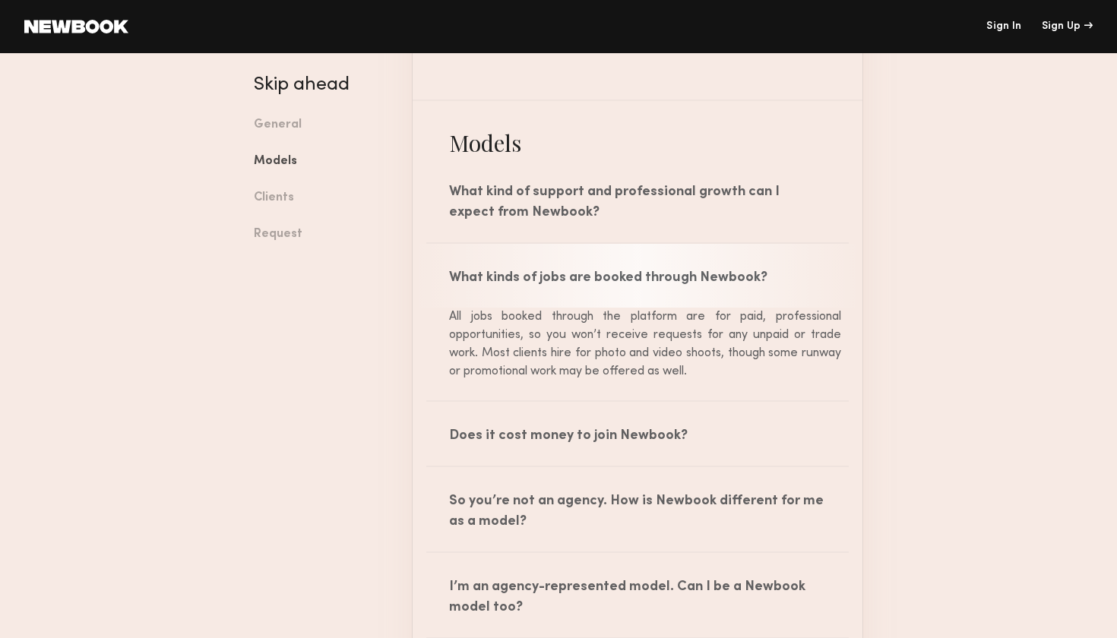
click at [646, 270] on div "What kinds of jobs are booked through Newbook?" at bounding box center [638, 276] width 450 height 64
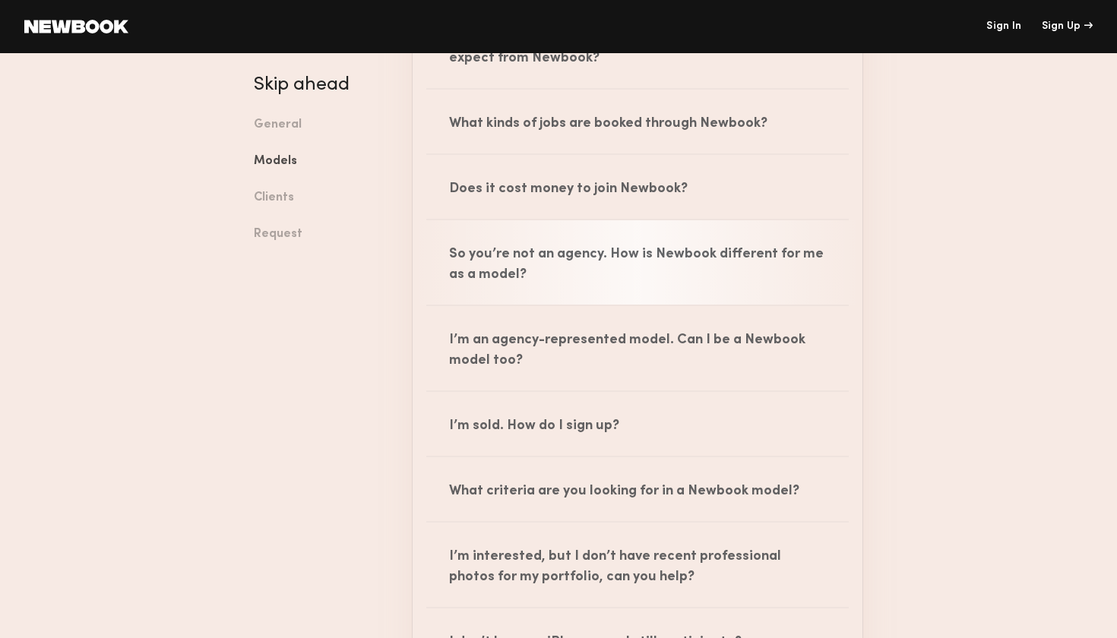
scroll to position [1755, 0]
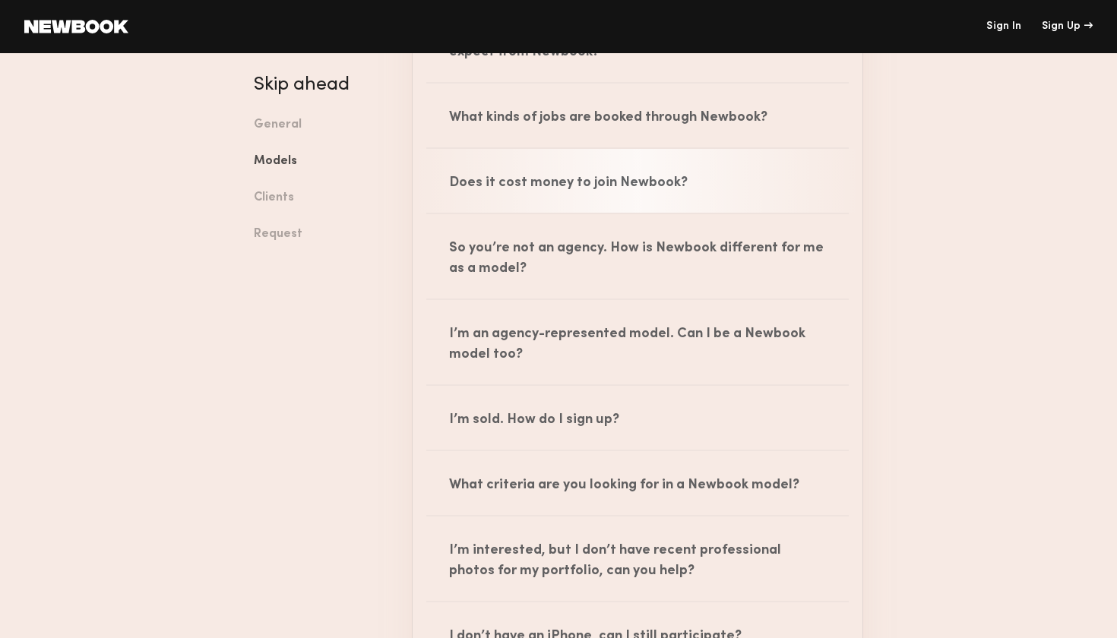
click at [715, 156] on div "Does it cost money to join Newbook?" at bounding box center [638, 181] width 450 height 64
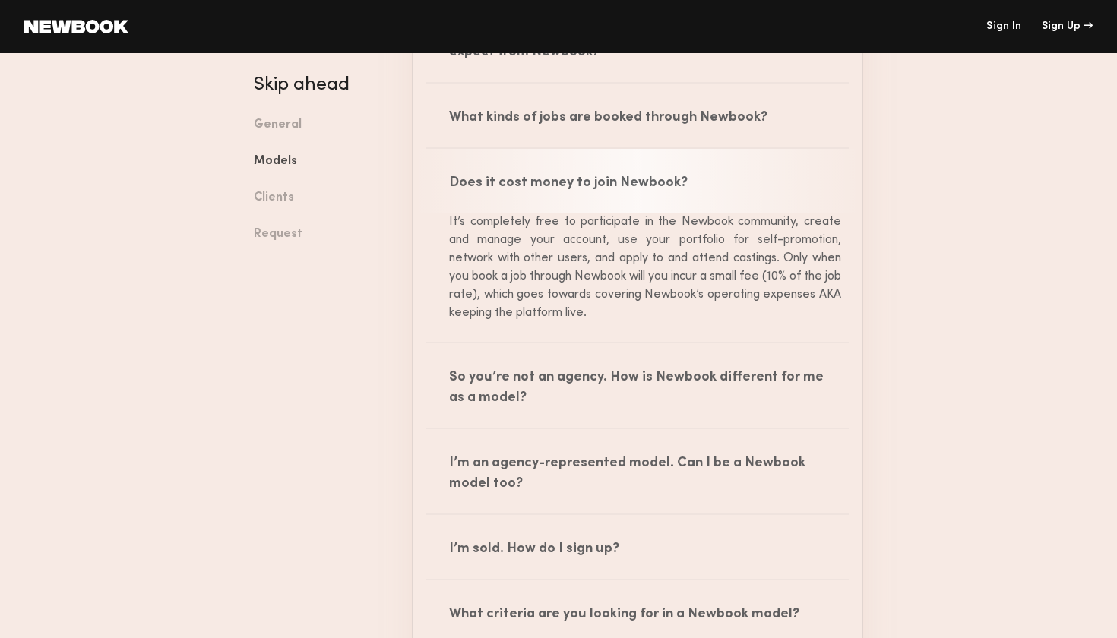
click at [679, 174] on div "Does it cost money to join Newbook?" at bounding box center [638, 181] width 450 height 64
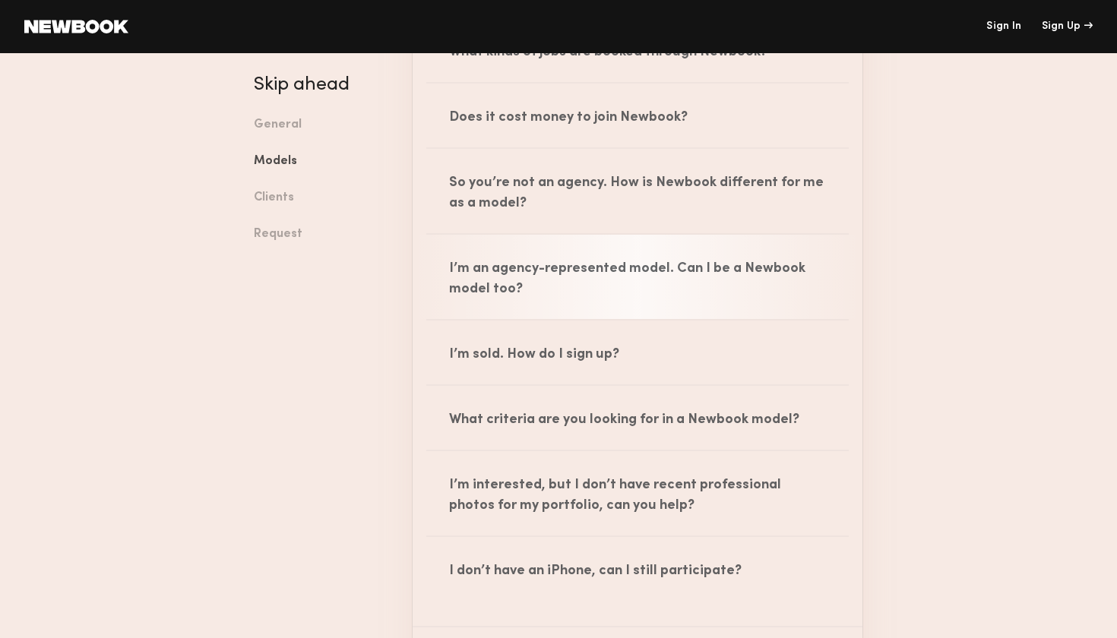
scroll to position [1821, 0]
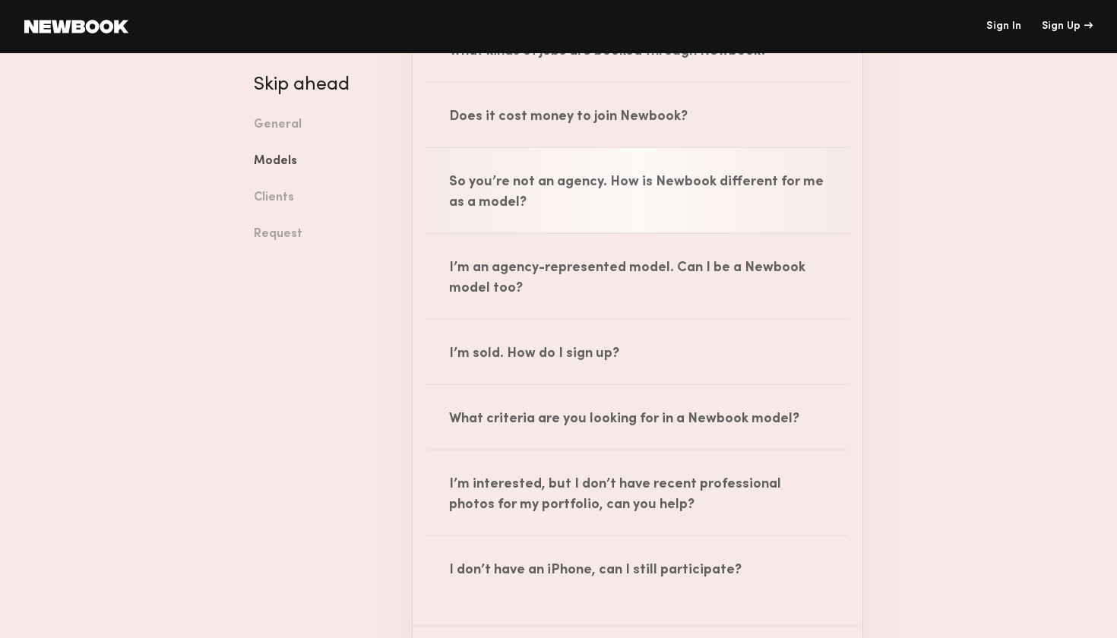
click at [667, 193] on div "So you’re not an agency. How is Newbook different for me as a model?" at bounding box center [638, 190] width 450 height 84
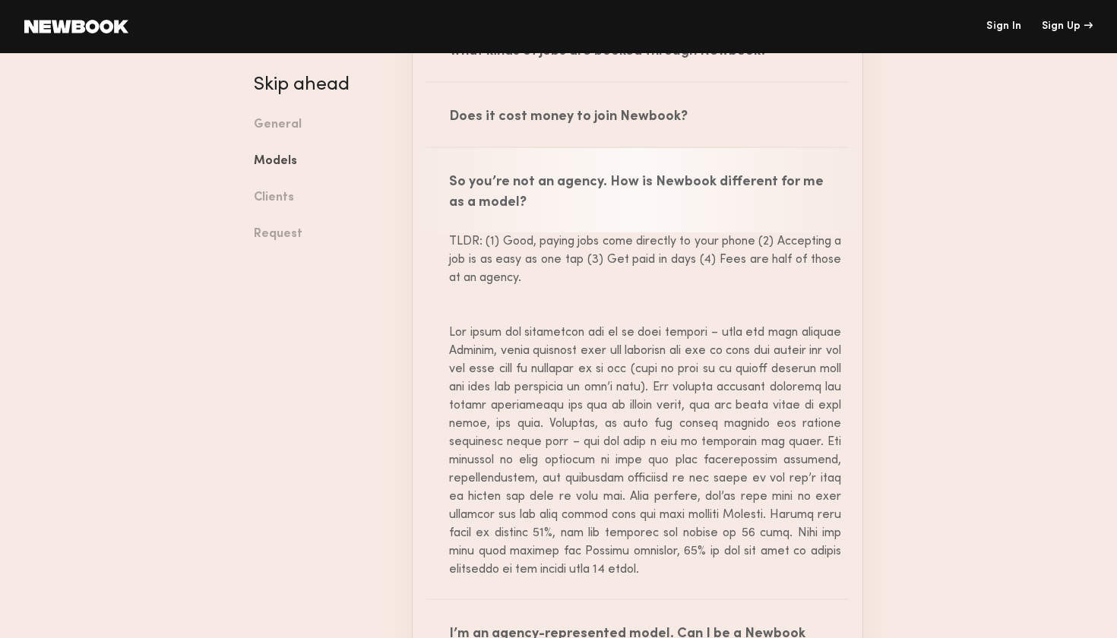
click at [667, 193] on div "So you’re not an agency. How is Newbook different for me as a model?" at bounding box center [638, 190] width 450 height 84
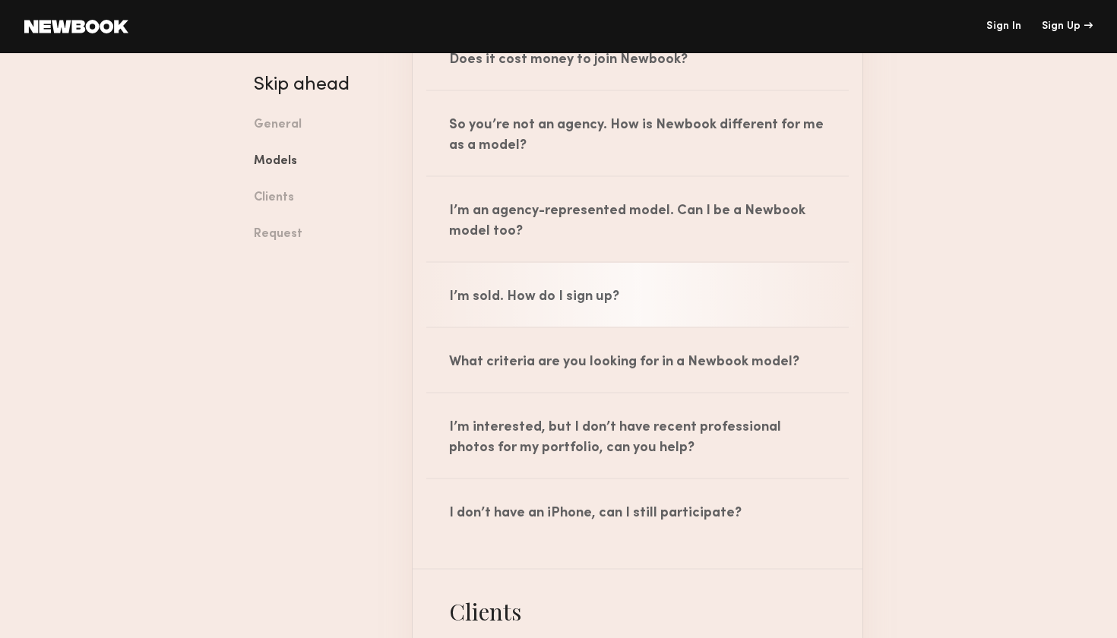
scroll to position [1878, 0]
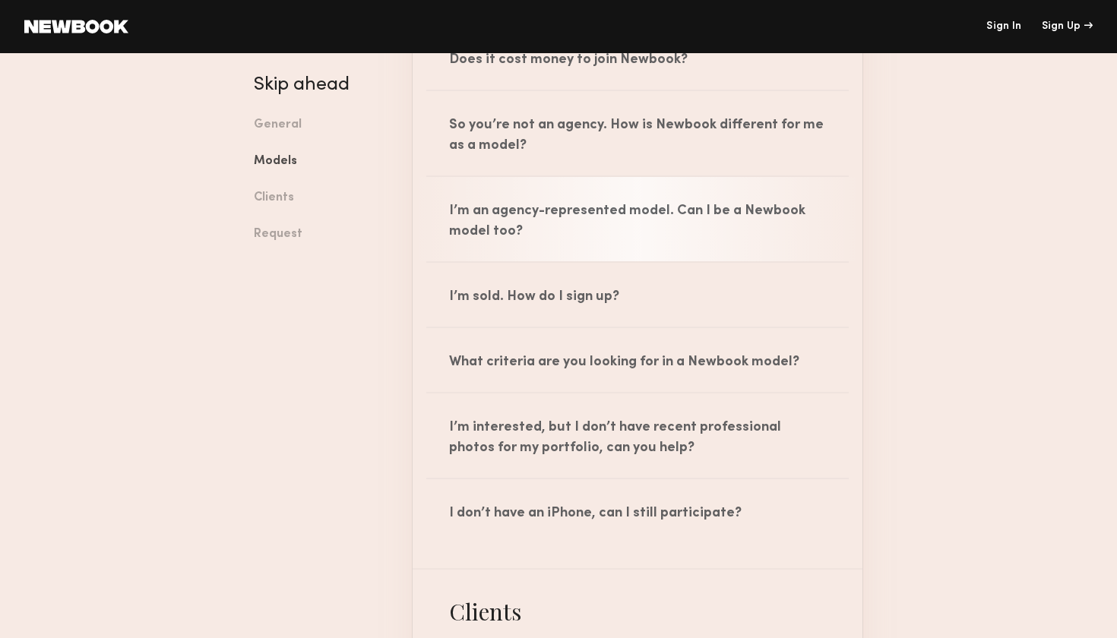
click at [635, 221] on div "I’m an agency-represented model. Can I be a Newbook model too?" at bounding box center [638, 219] width 450 height 84
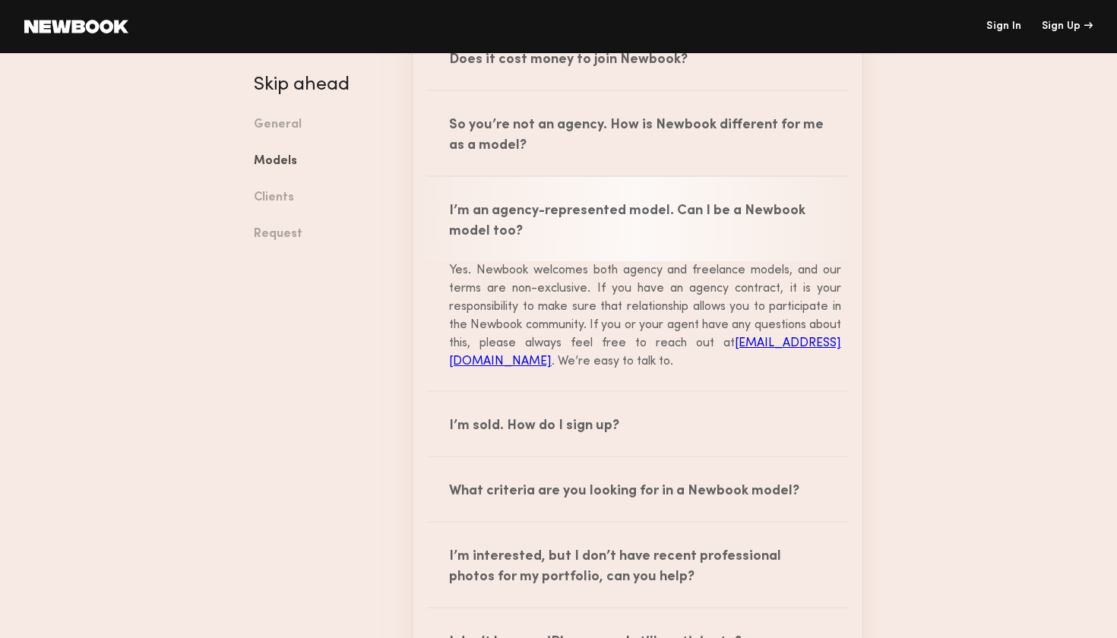
click at [635, 221] on div "I’m an agency-represented model. Can I be a Newbook model too?" at bounding box center [638, 219] width 450 height 84
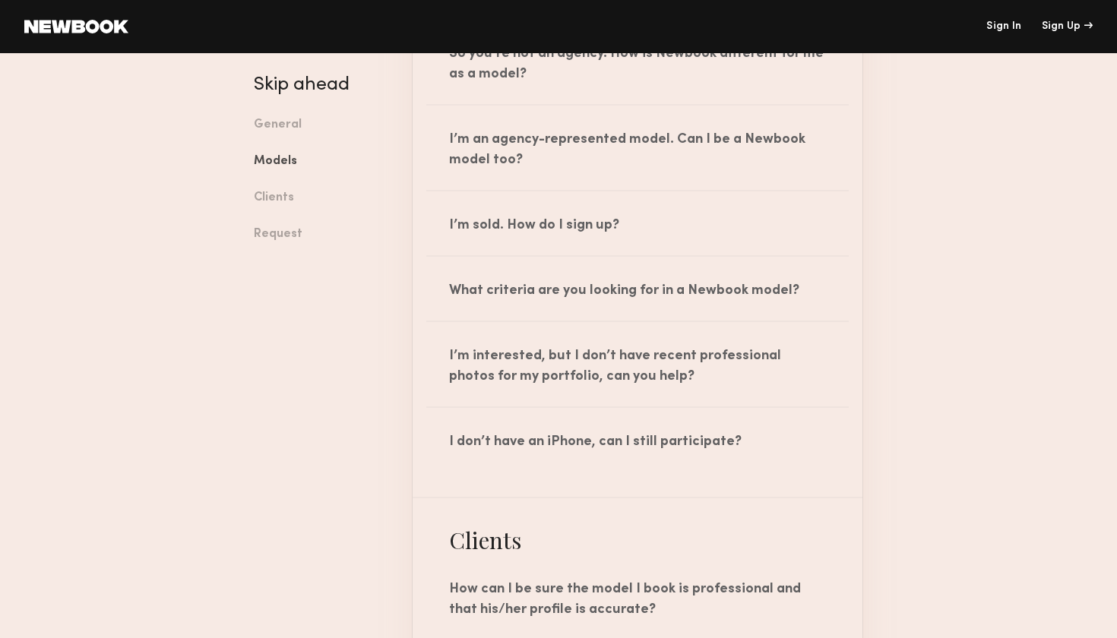
scroll to position [1951, 0]
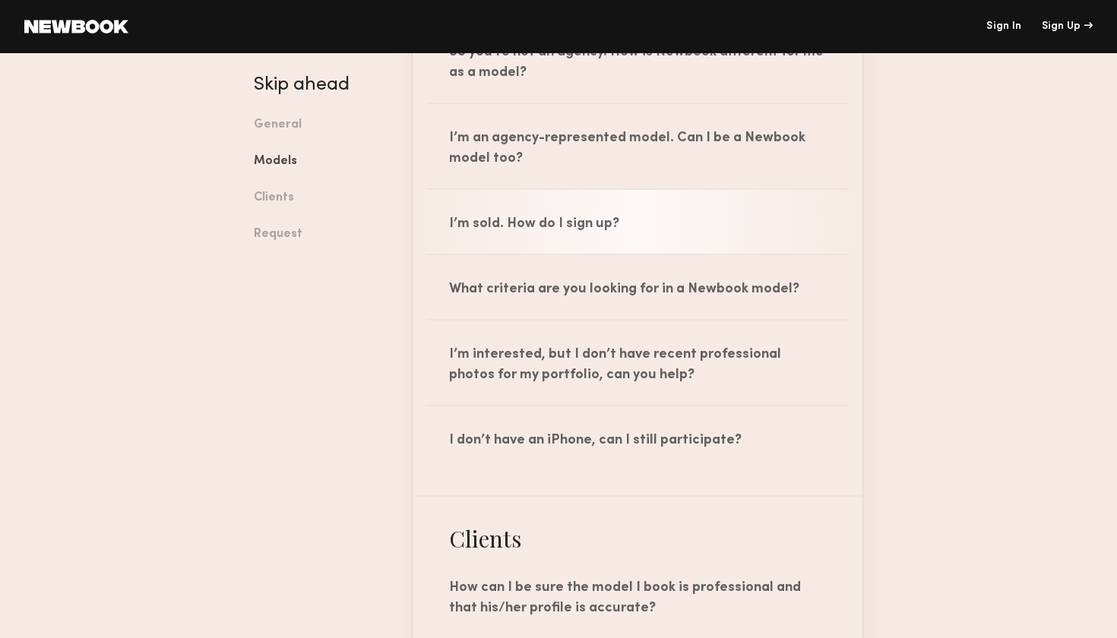
click at [613, 222] on div "I’m sold. How do I sign up?" at bounding box center [638, 222] width 450 height 64
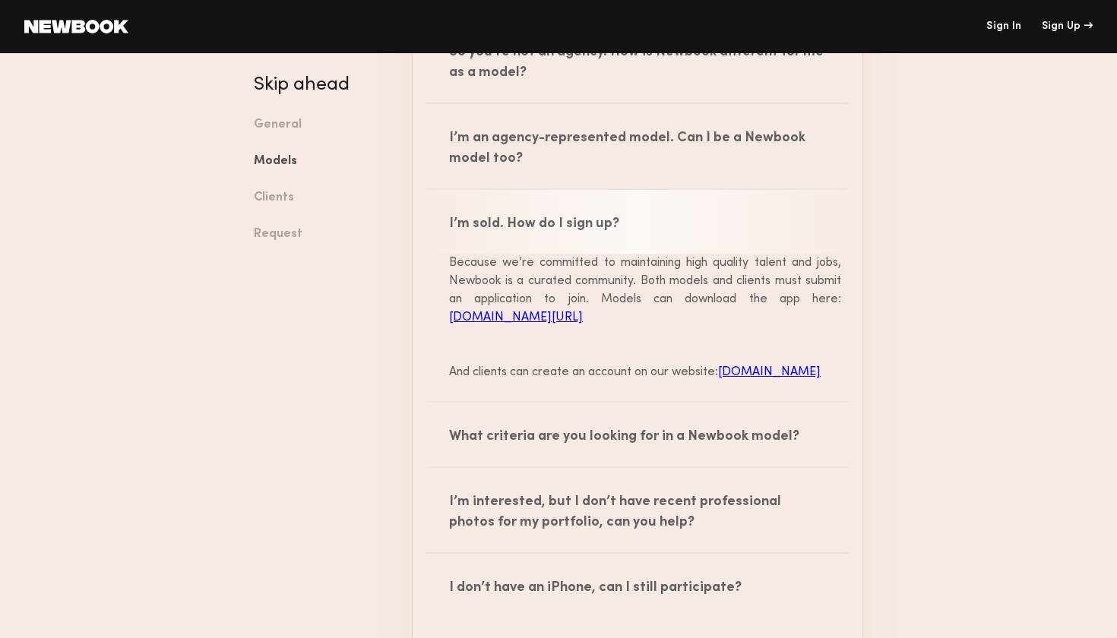
click at [613, 222] on div "I’m sold. How do I sign up?" at bounding box center [638, 222] width 450 height 64
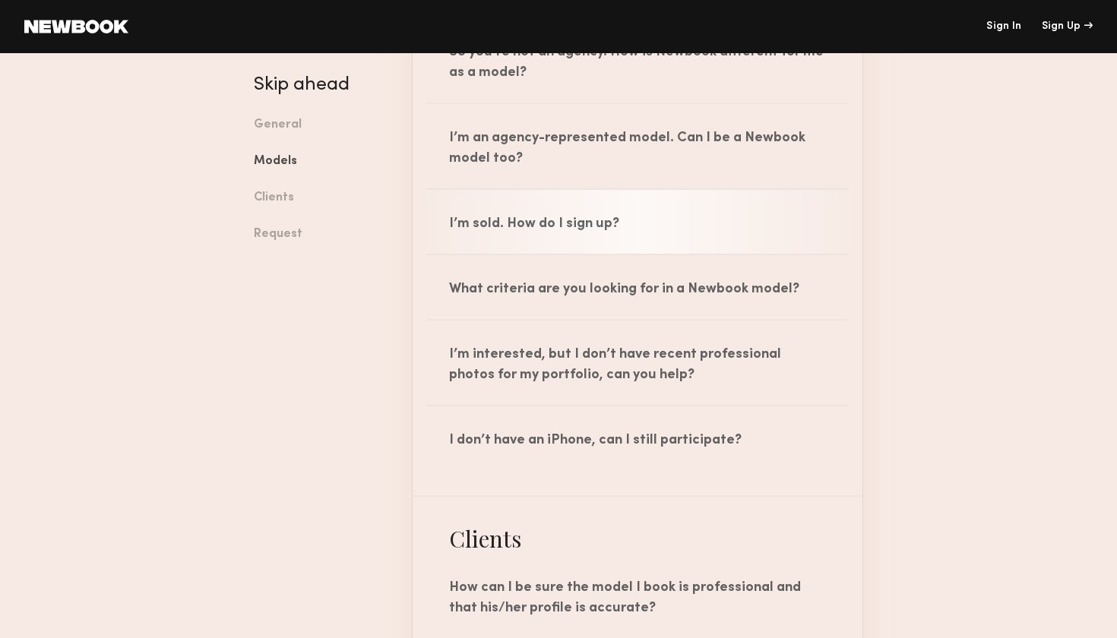
click at [619, 217] on div "I’m sold. How do I sign up?" at bounding box center [638, 222] width 450 height 64
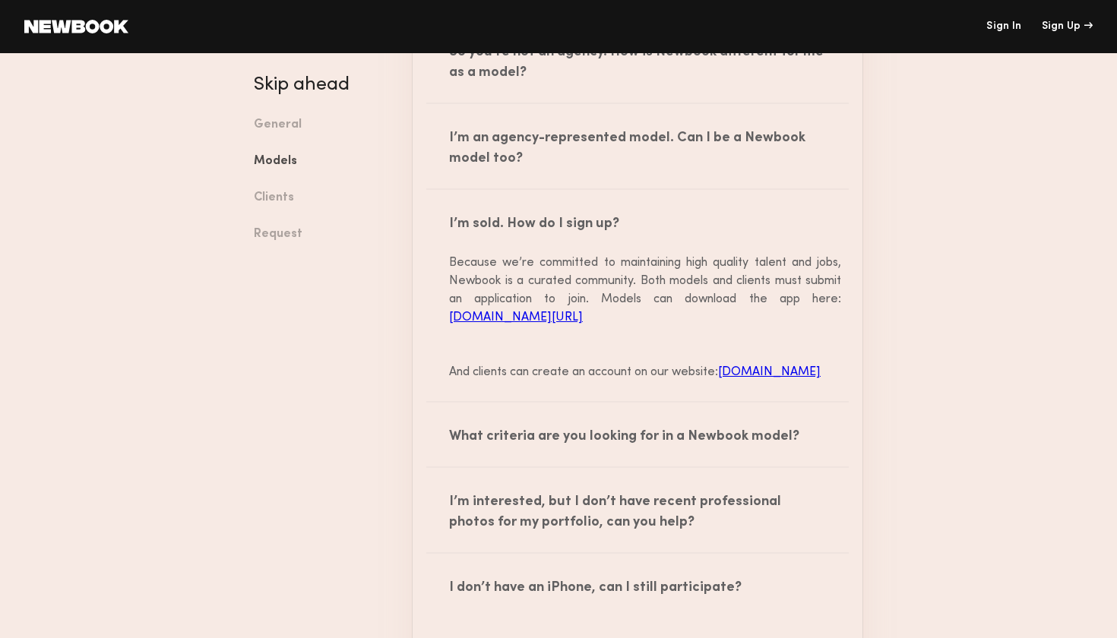
click at [603, 287] on div "Because we’re committed to maintaining high quality talent and jobs, Newbook is…" at bounding box center [637, 318] width 407 height 128
click at [583, 312] on link "www.appstore.com/newbook/newbook" at bounding box center [516, 318] width 134 height 12
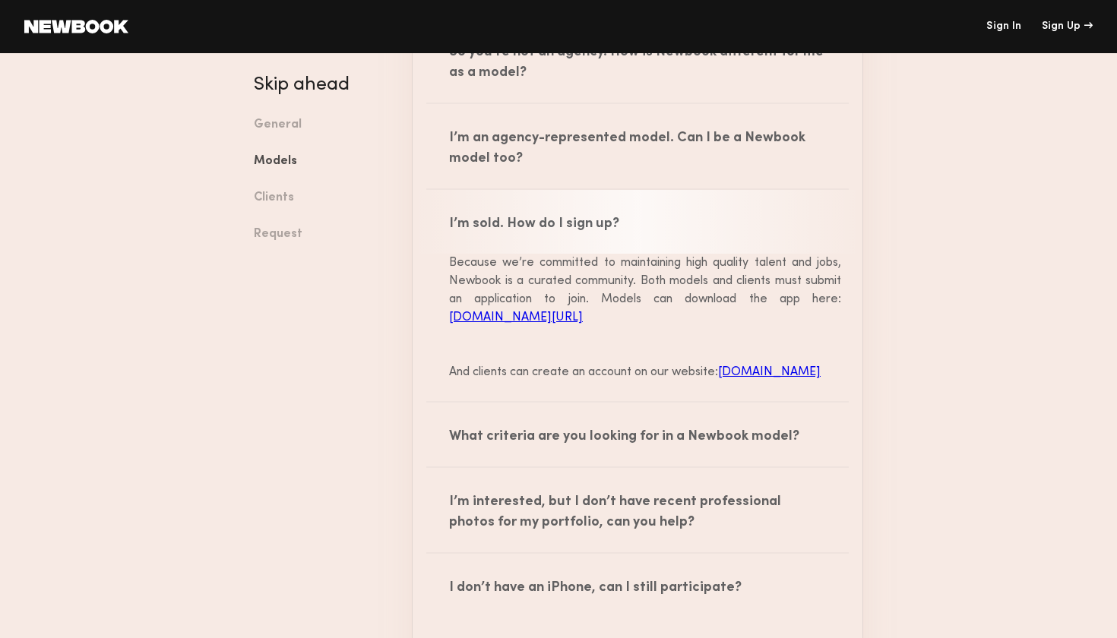
click at [628, 195] on div "I’m sold. How do I sign up?" at bounding box center [638, 222] width 450 height 64
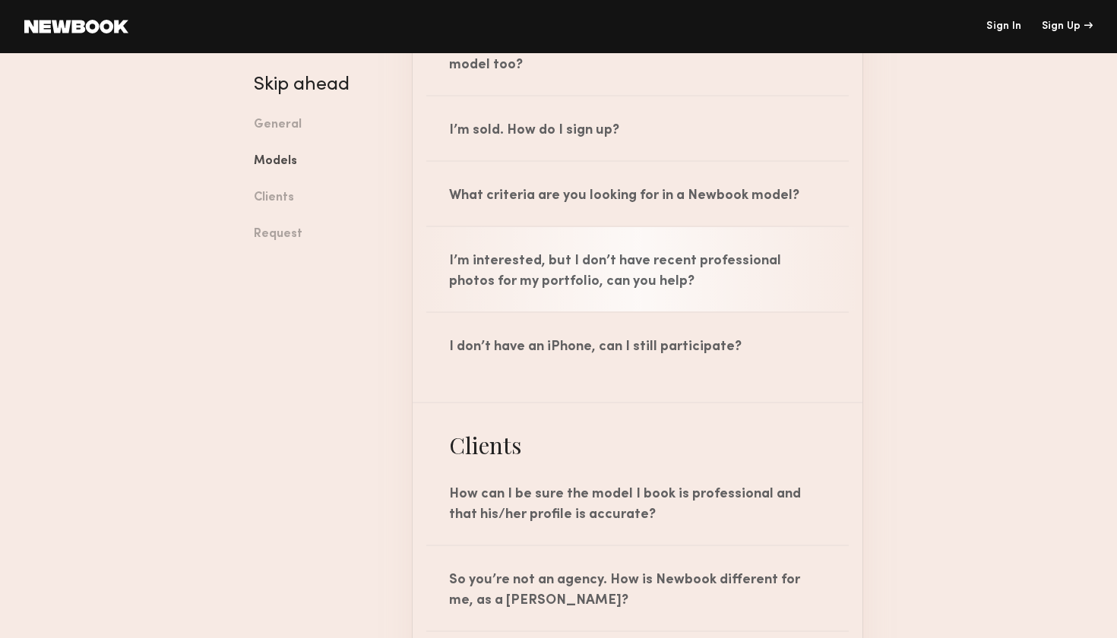
scroll to position [2048, 0]
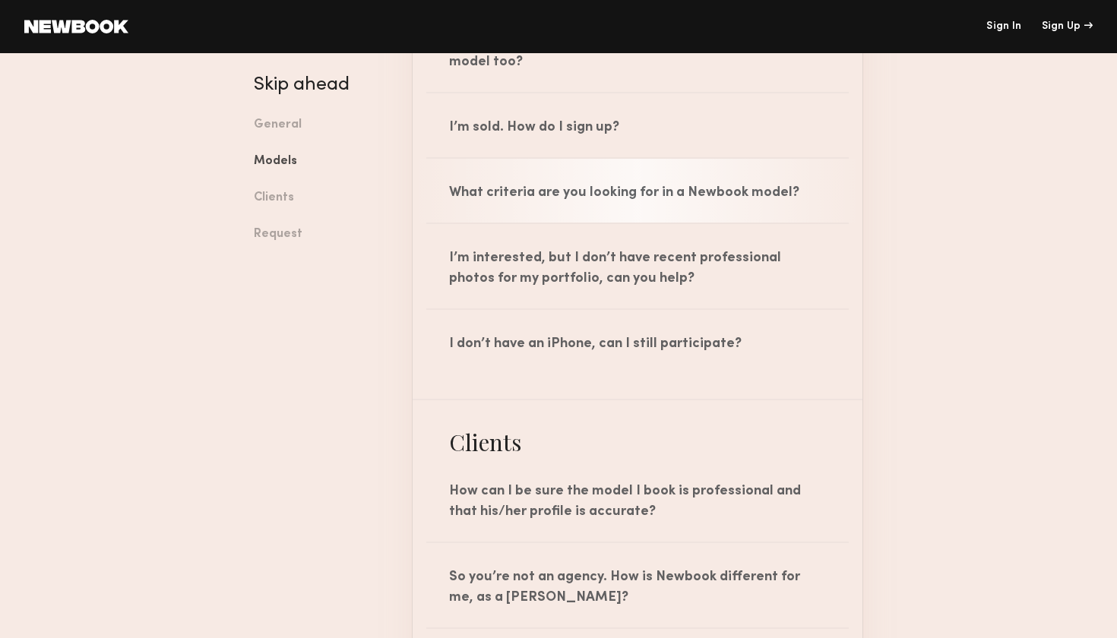
click at [736, 187] on div "What criteria are you looking for in a Newbook model?" at bounding box center [638, 191] width 450 height 64
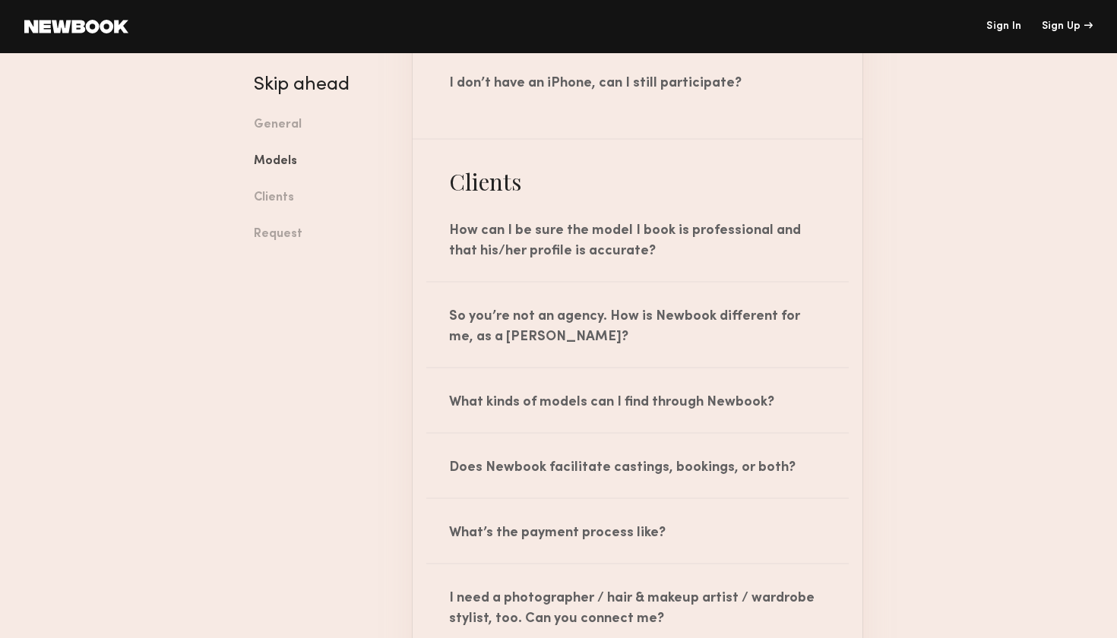
scroll to position [2446, 0]
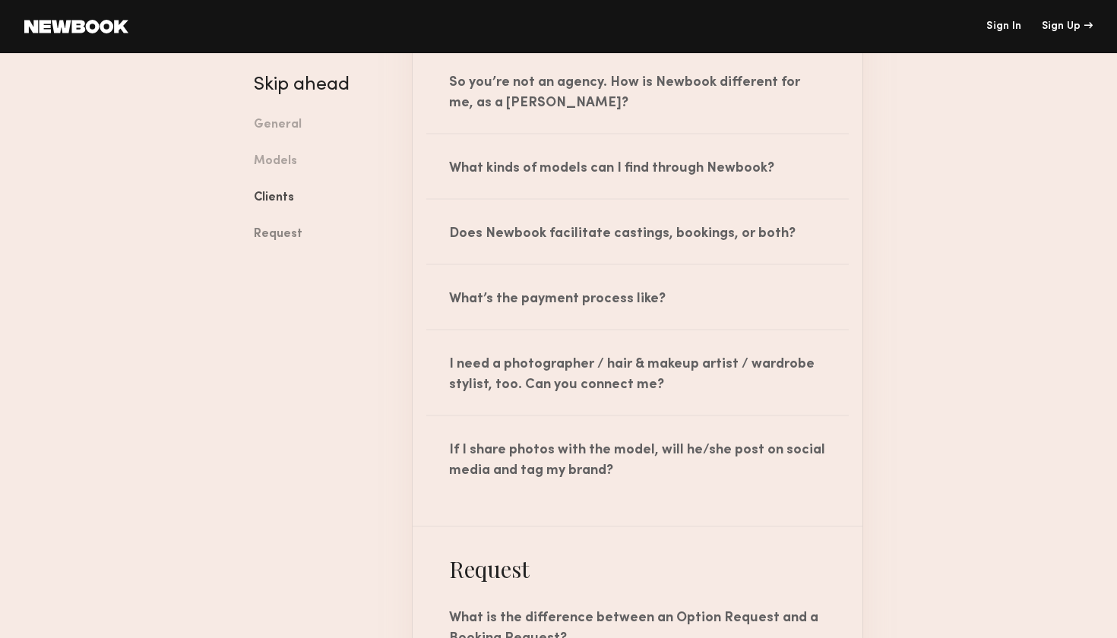
click at [284, 224] on link "Request" at bounding box center [321, 235] width 135 height 36
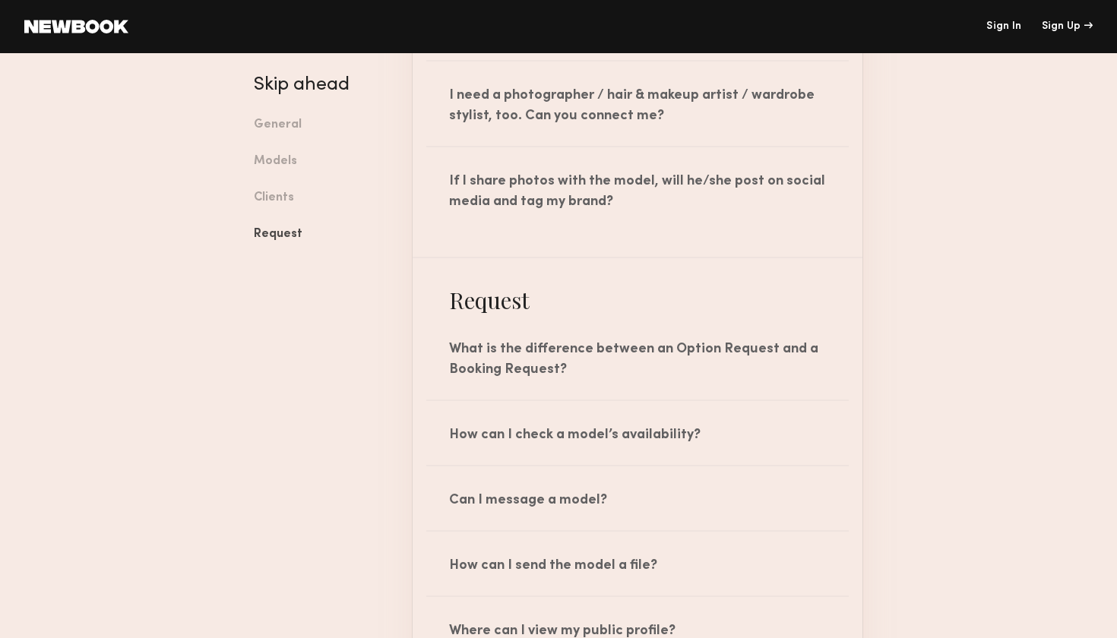
scroll to position [3150, 0]
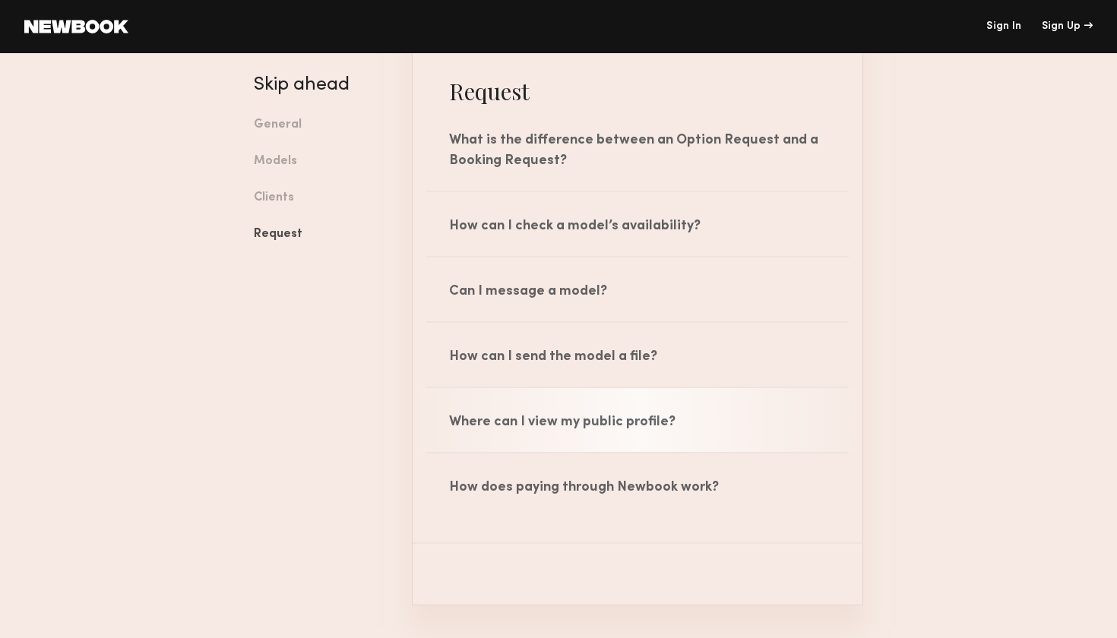
click at [614, 428] on div "Where can I view my public profile?" at bounding box center [638, 420] width 450 height 64
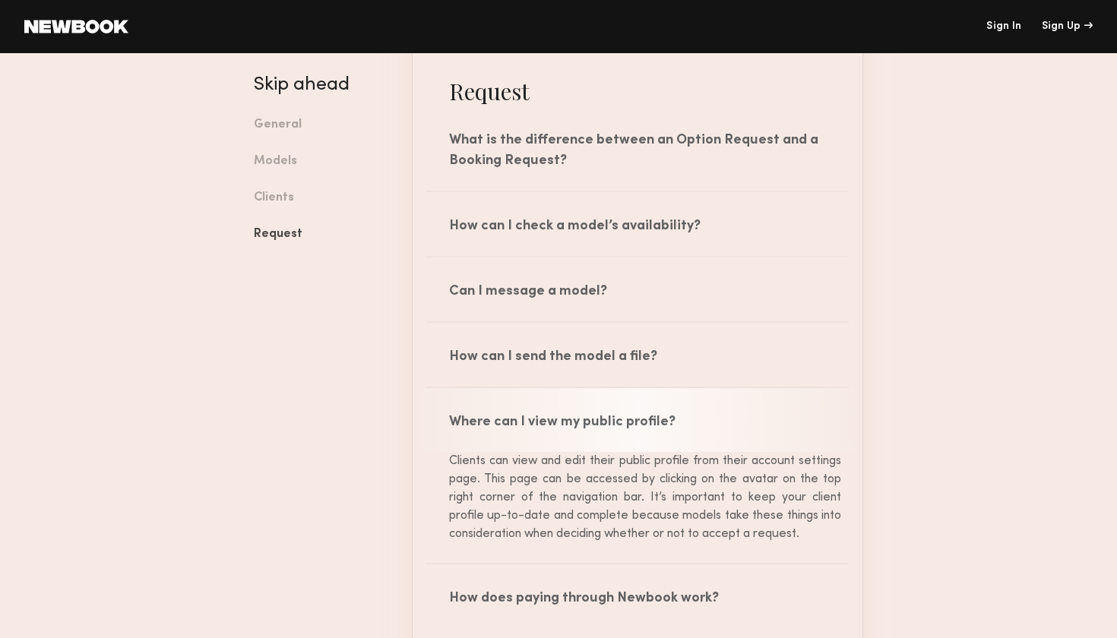
click at [614, 428] on div "Where can I view my public profile?" at bounding box center [638, 420] width 450 height 64
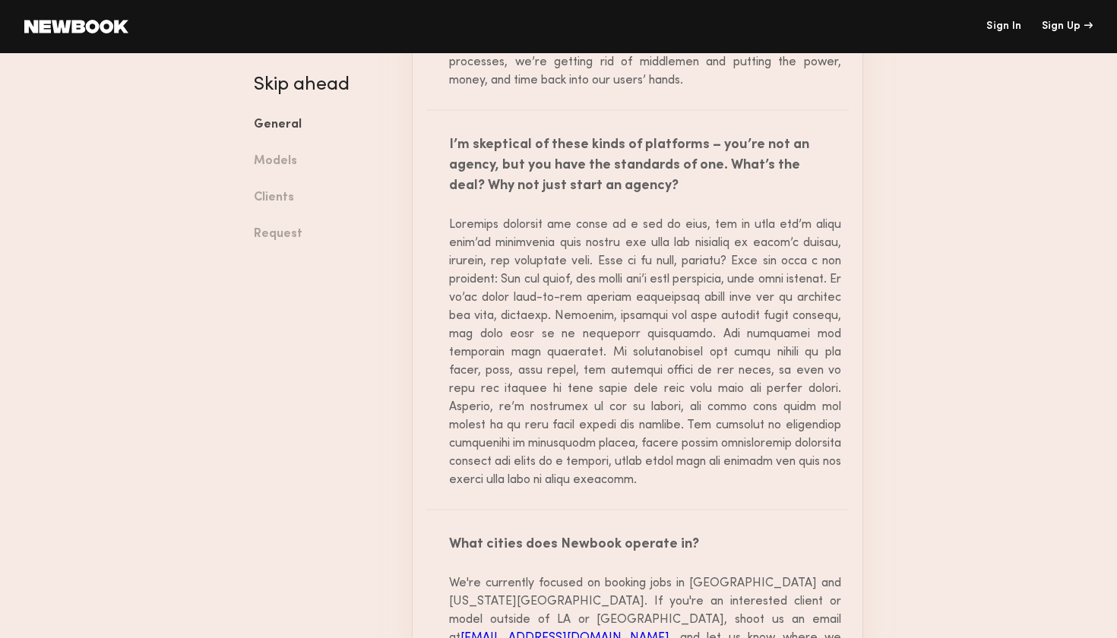
scroll to position [768, 0]
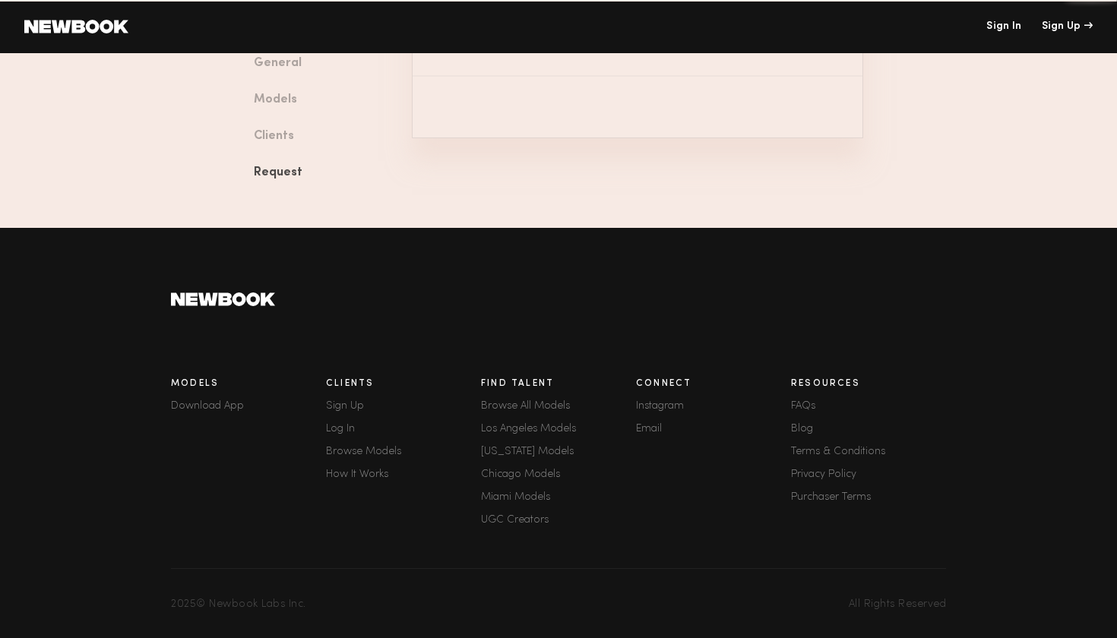
scroll to position [3616, 0]
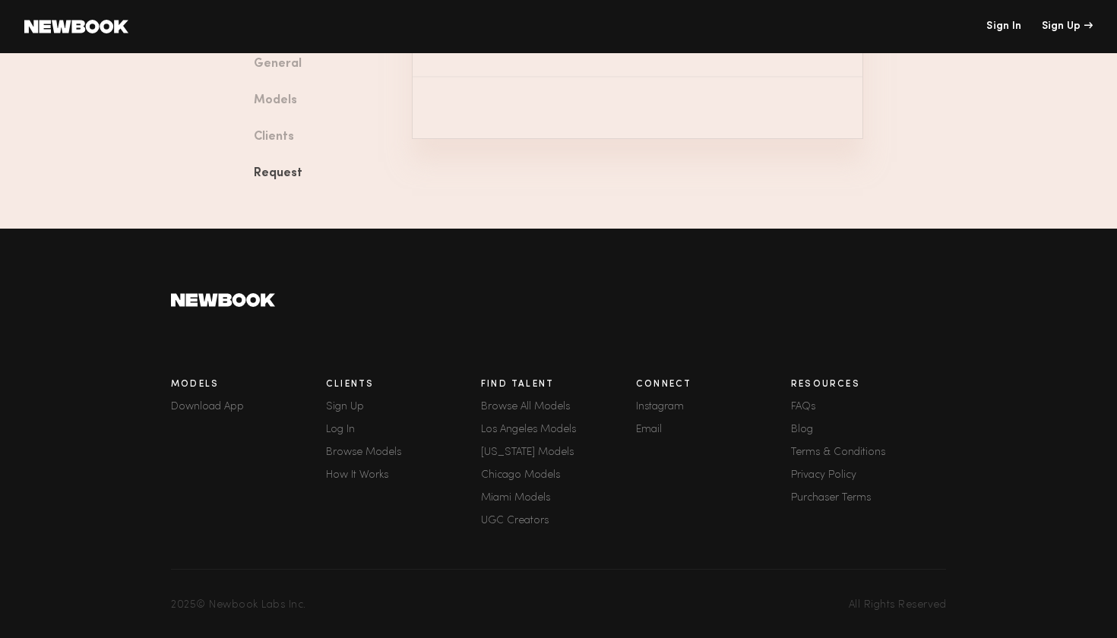
click at [816, 455] on link "Terms & Conditions" at bounding box center [868, 453] width 155 height 11
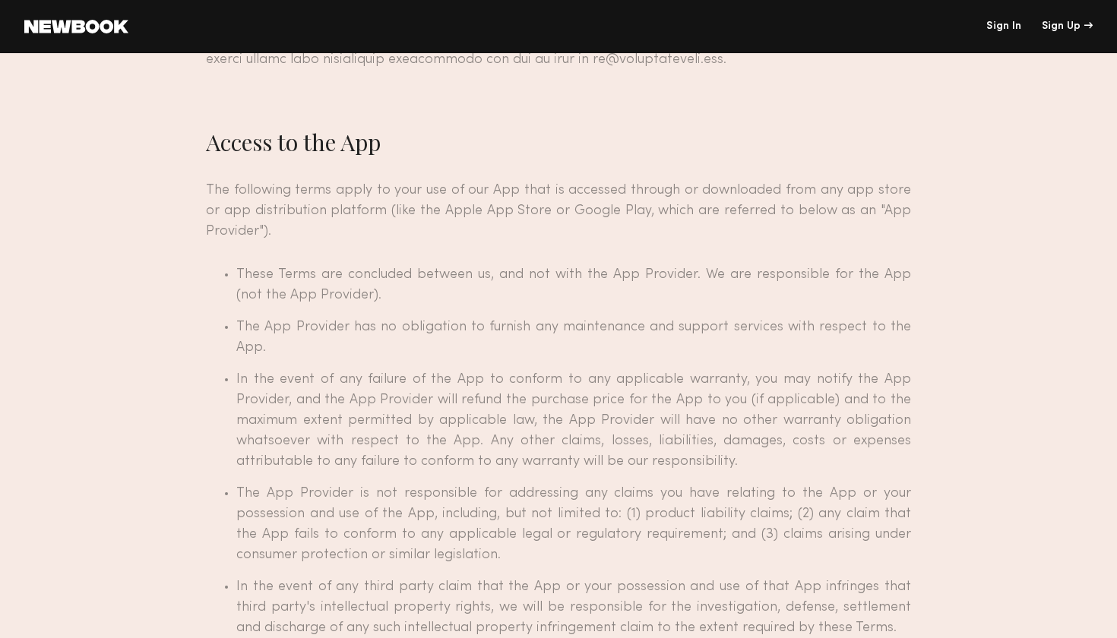
scroll to position [1451, 0]
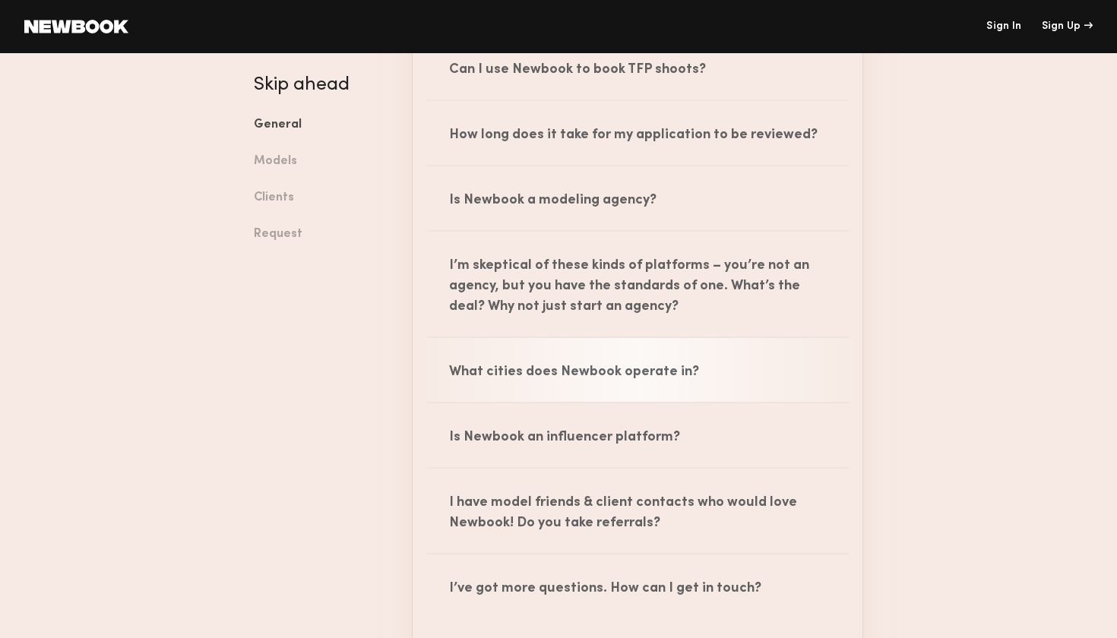
scroll to position [278, 0]
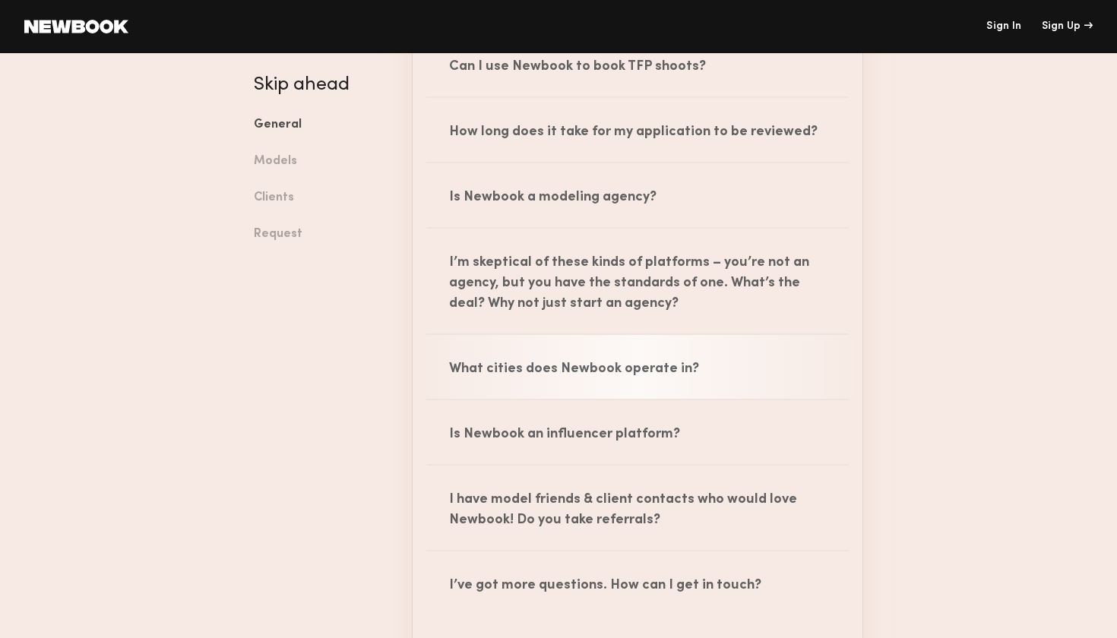
click at [628, 377] on div "What cities does Newbook operate in?" at bounding box center [638, 367] width 450 height 64
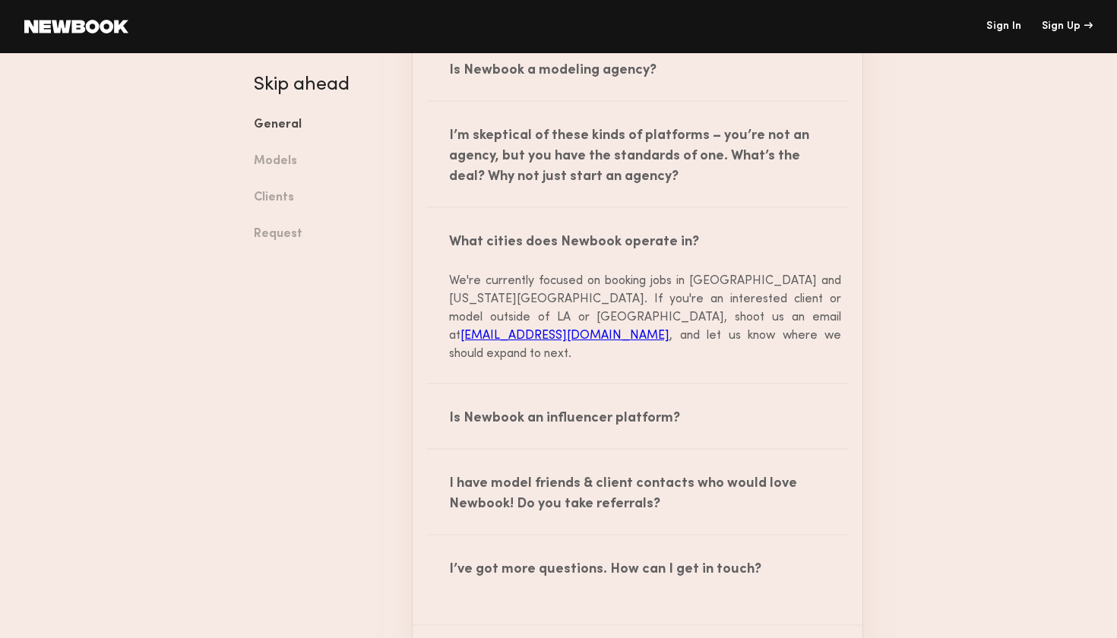
scroll to position [410, 0]
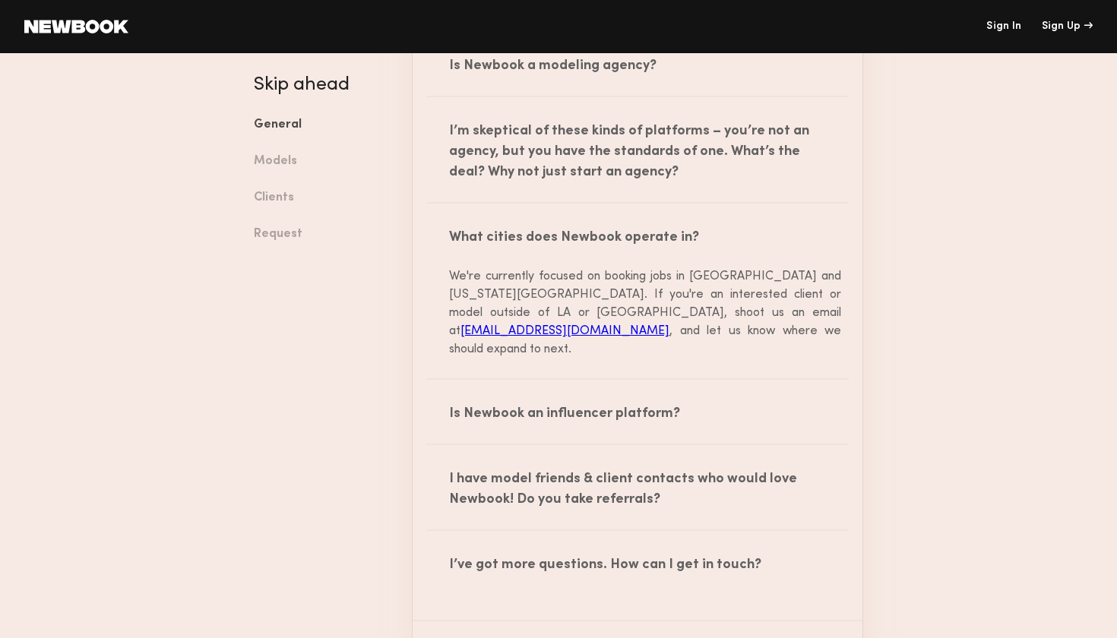
click at [625, 325] on link "hq@newbookmodels.com" at bounding box center [565, 331] width 209 height 12
